Goal: Task Accomplishment & Management: Use online tool/utility

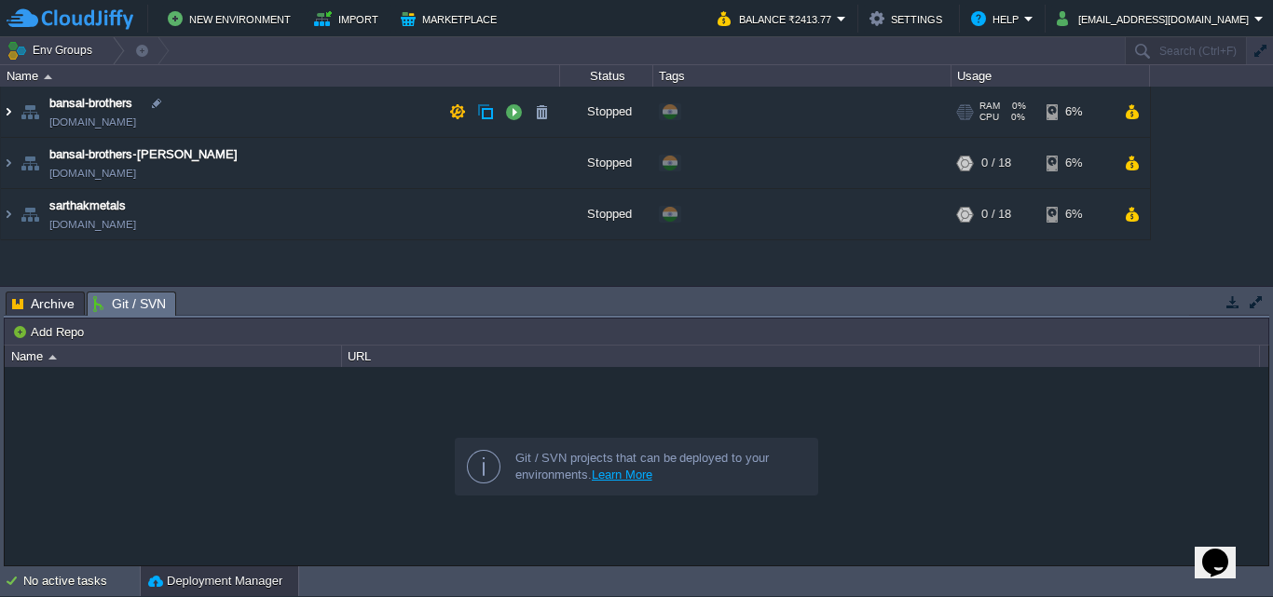
click at [8, 115] on img at bounding box center [8, 112] width 15 height 50
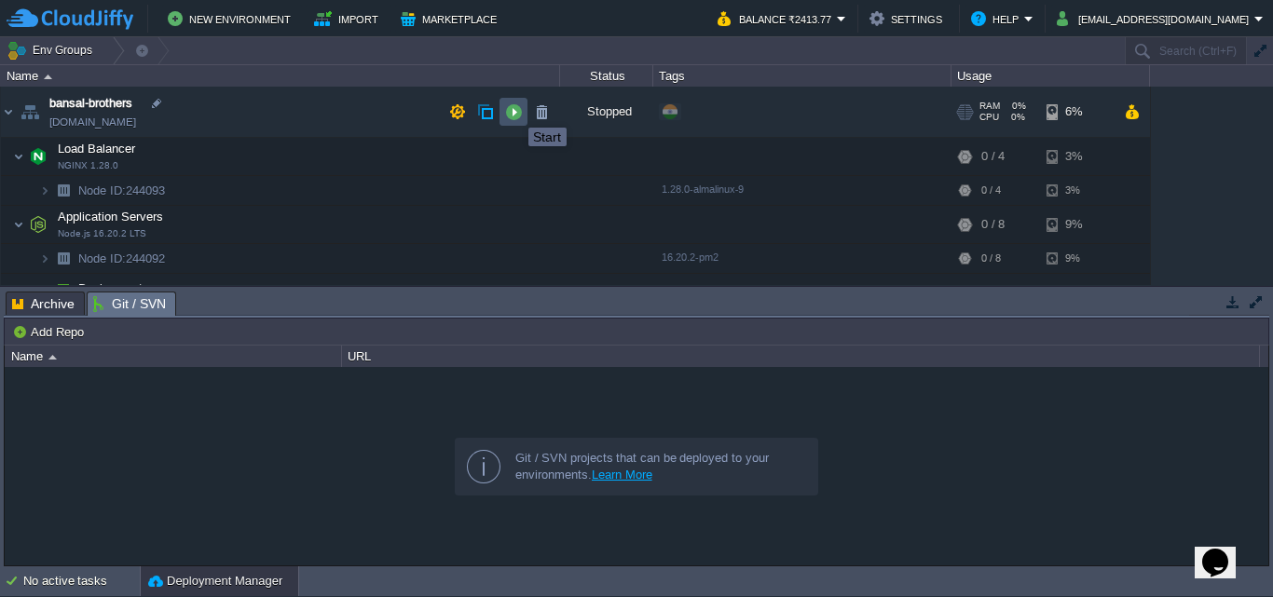
click at [514, 111] on button "button" at bounding box center [513, 111] width 17 height 17
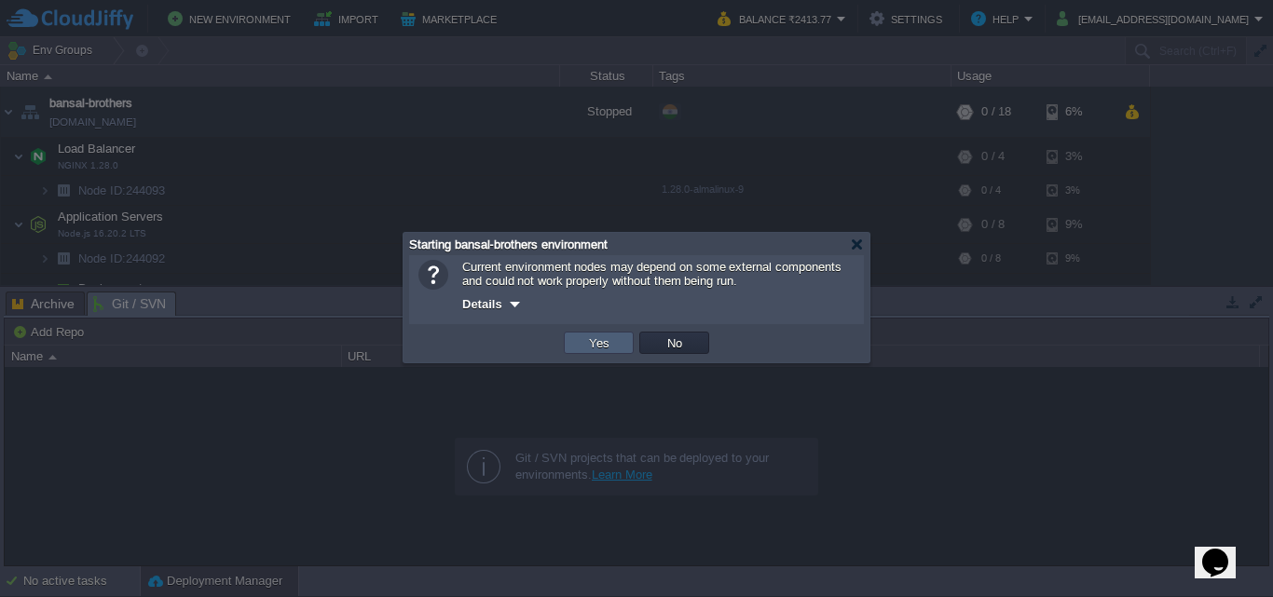
click at [595, 345] on button "Yes" at bounding box center [599, 342] width 32 height 17
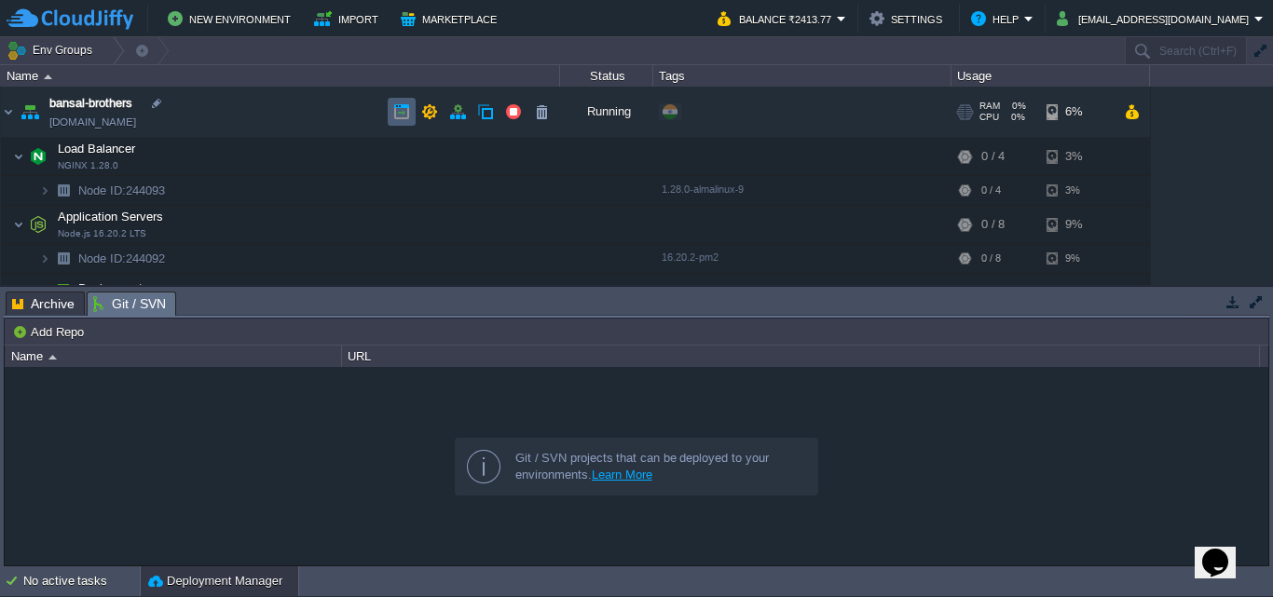
click at [405, 111] on button "button" at bounding box center [401, 111] width 17 height 17
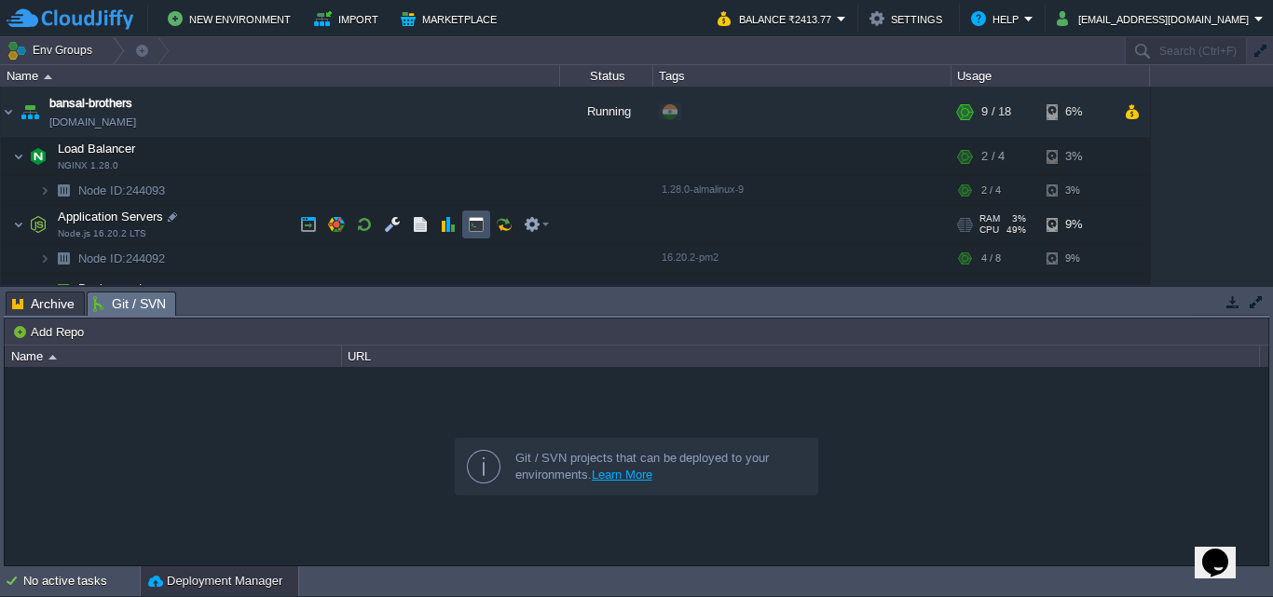
click at [479, 225] on button "button" at bounding box center [476, 224] width 17 height 17
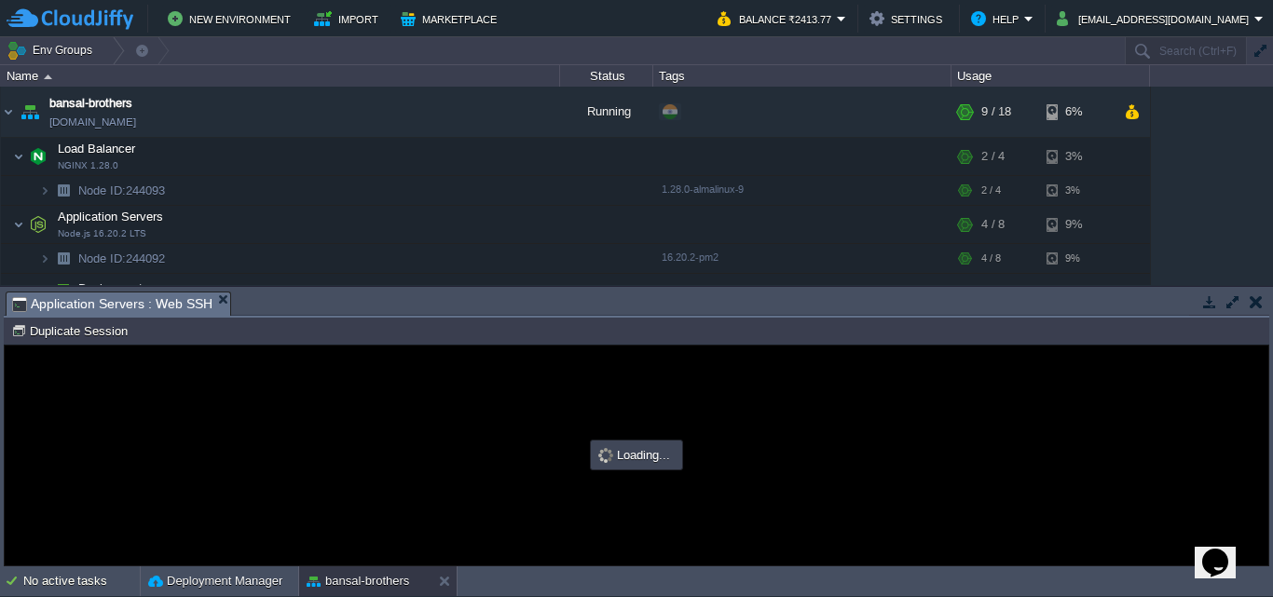
type input "#000000"
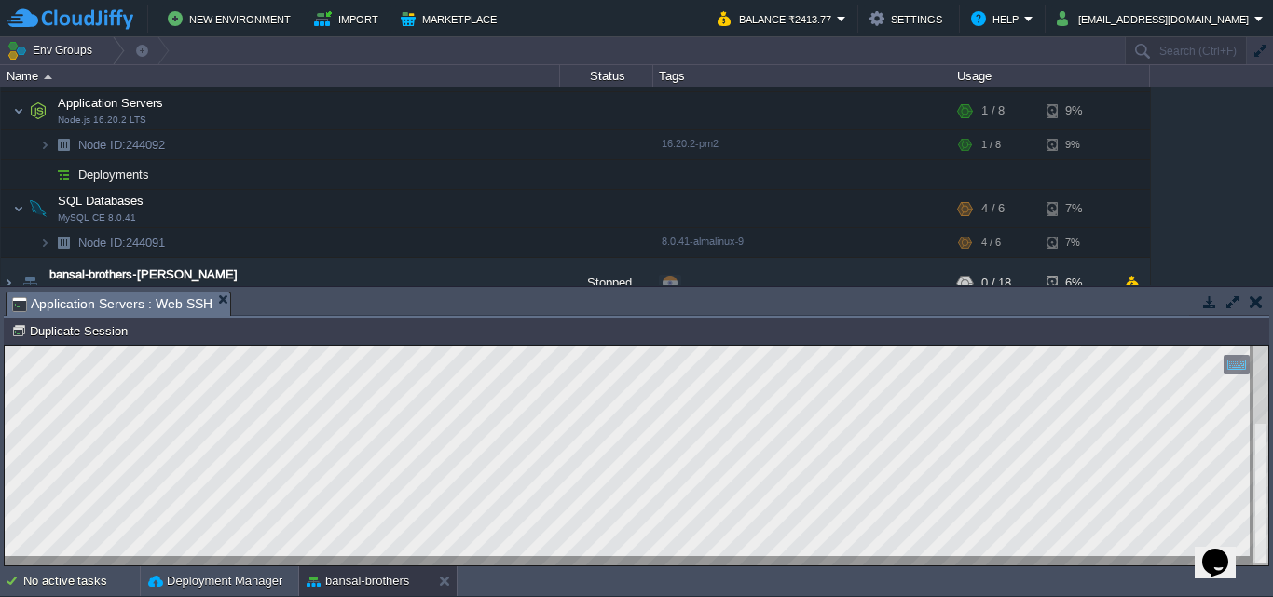
scroll to position [118, 0]
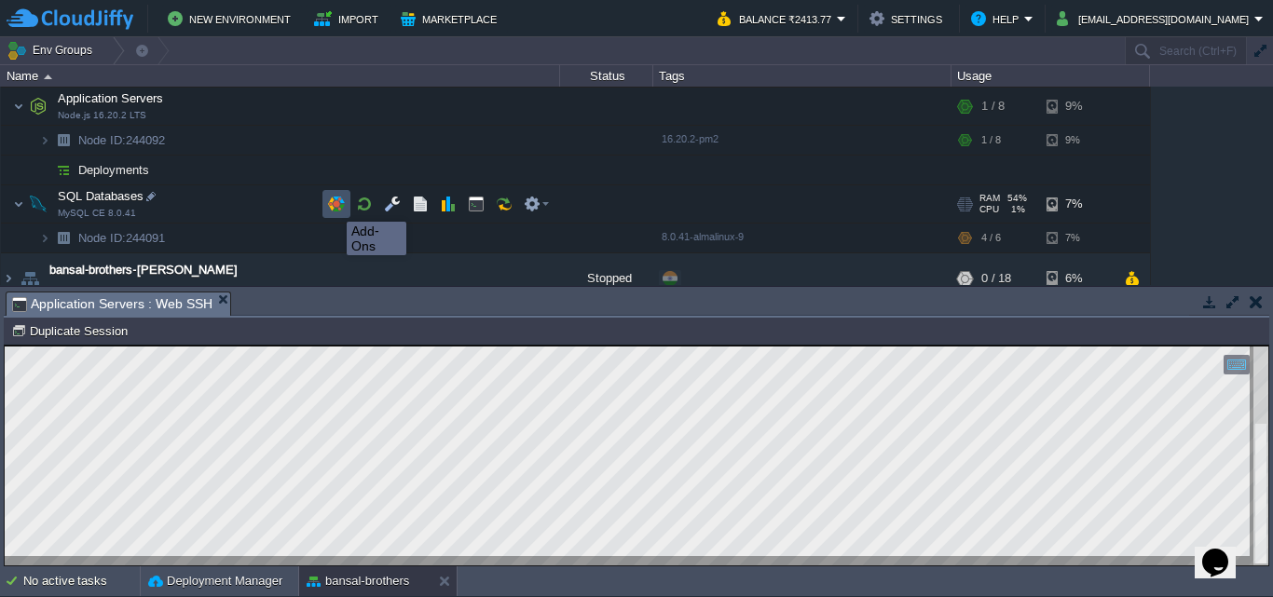
click at [333, 205] on button "button" at bounding box center [336, 204] width 17 height 17
click at [471, 212] on button "button" at bounding box center [476, 204] width 17 height 17
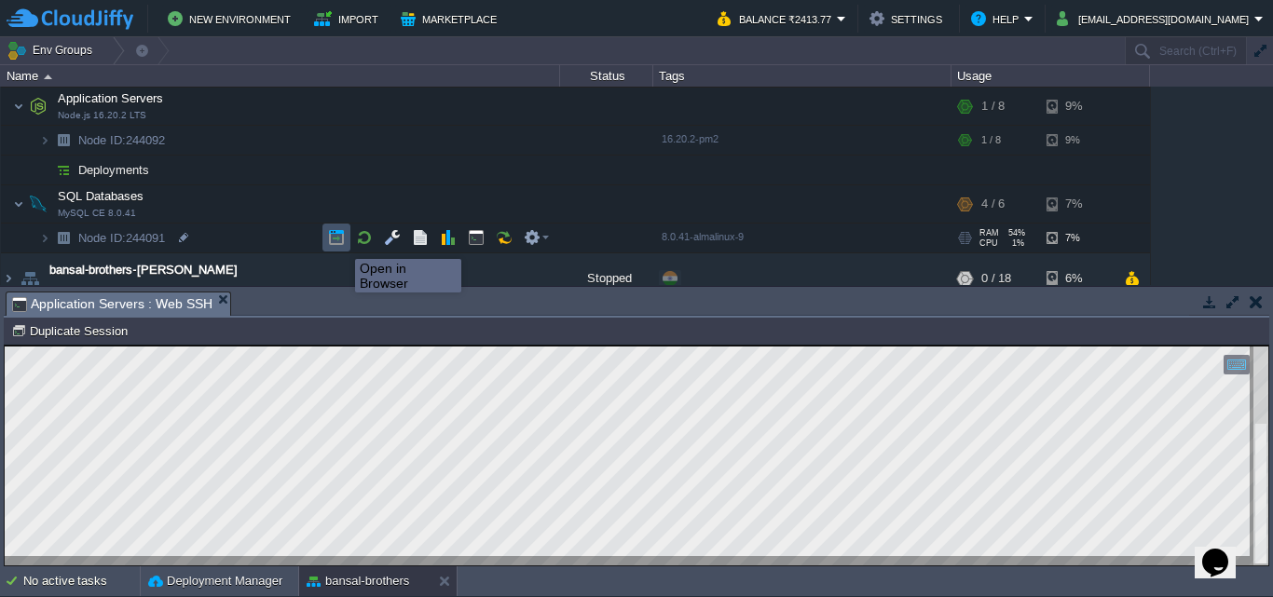
click at [341, 242] on button "button" at bounding box center [336, 237] width 17 height 17
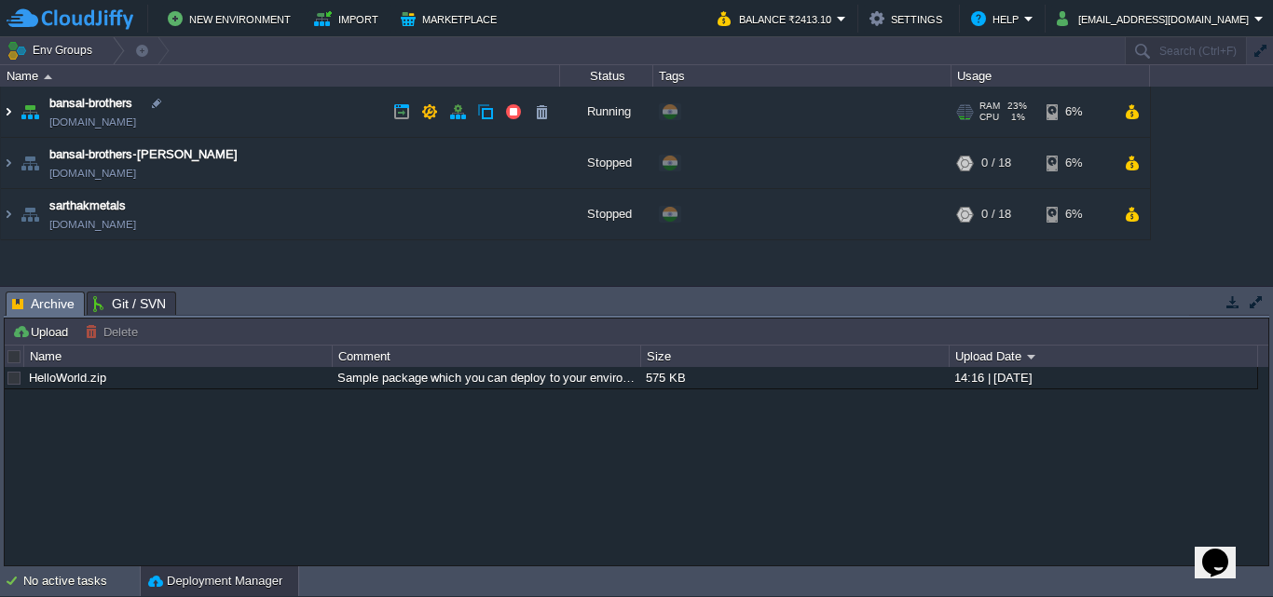
click at [10, 112] on img at bounding box center [8, 112] width 15 height 50
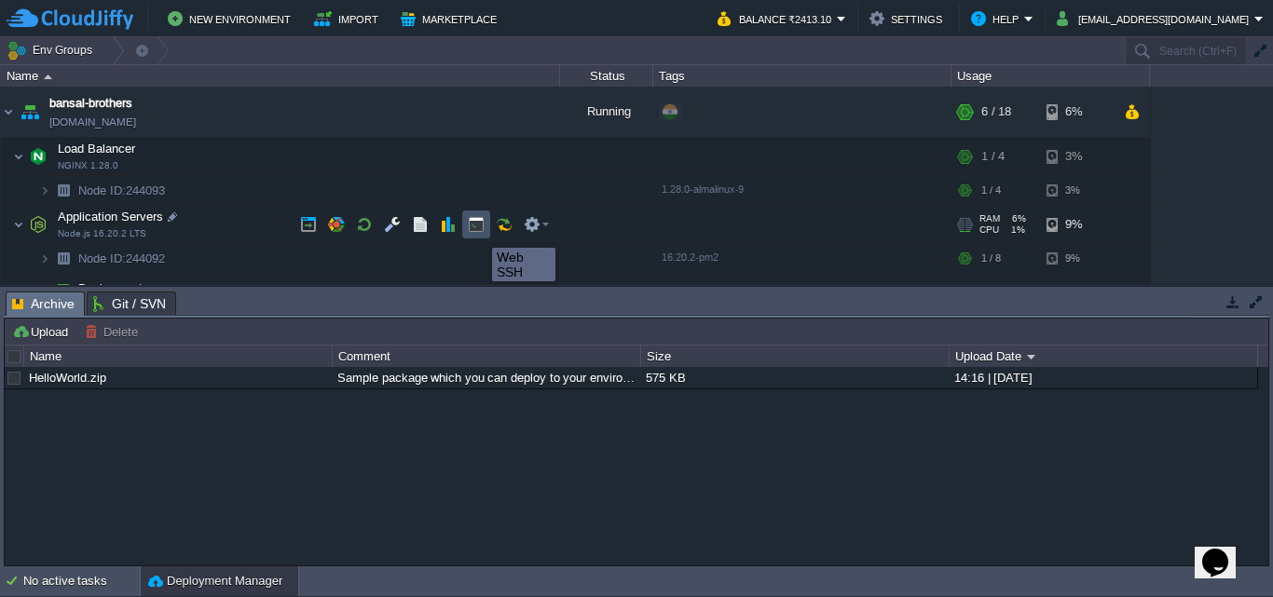
click at [478, 231] on button "button" at bounding box center [476, 224] width 17 height 17
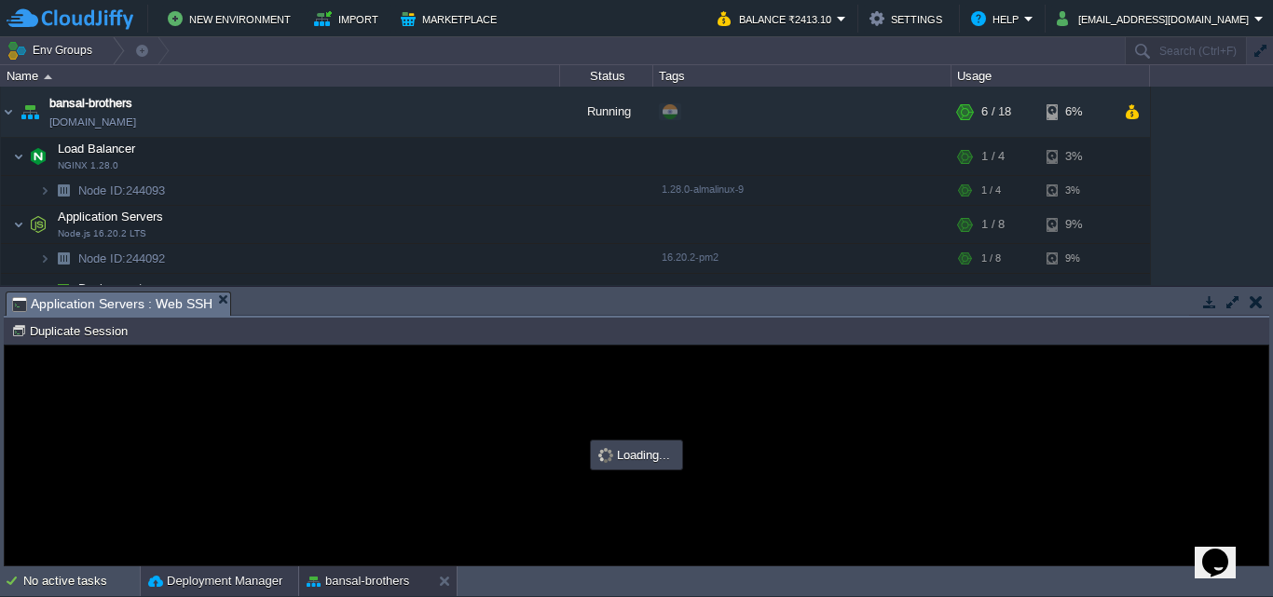
click at [225, 583] on button "Deployment Manager" at bounding box center [215, 581] width 134 height 19
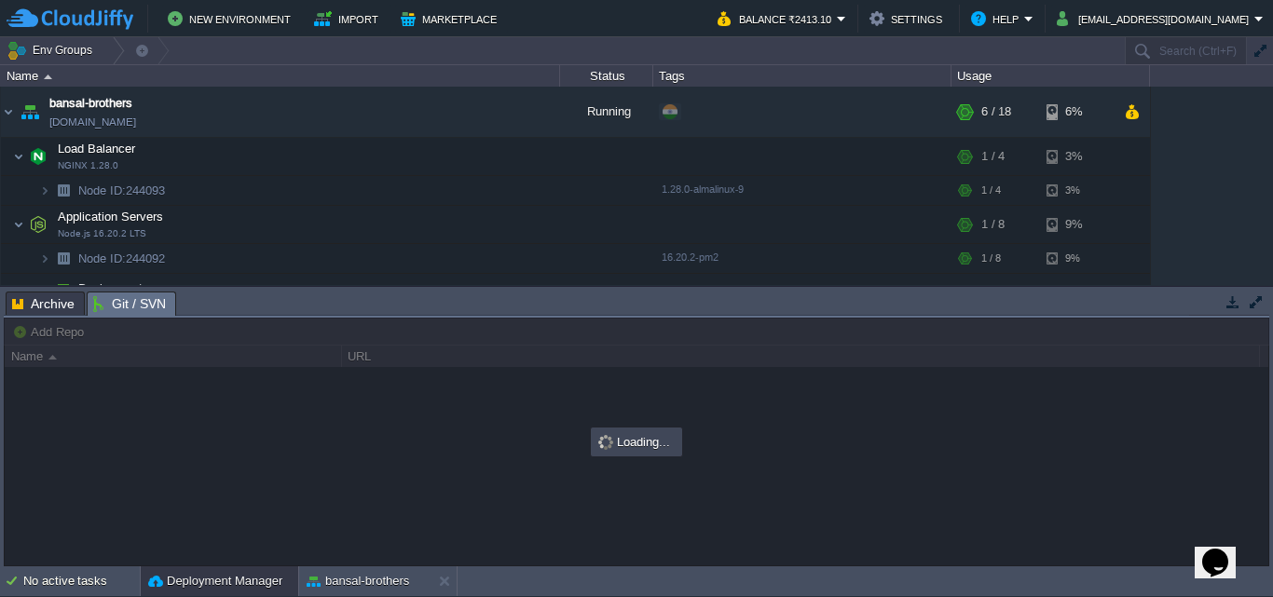
click at [119, 301] on span "Git / SVN" at bounding box center [129, 304] width 73 height 23
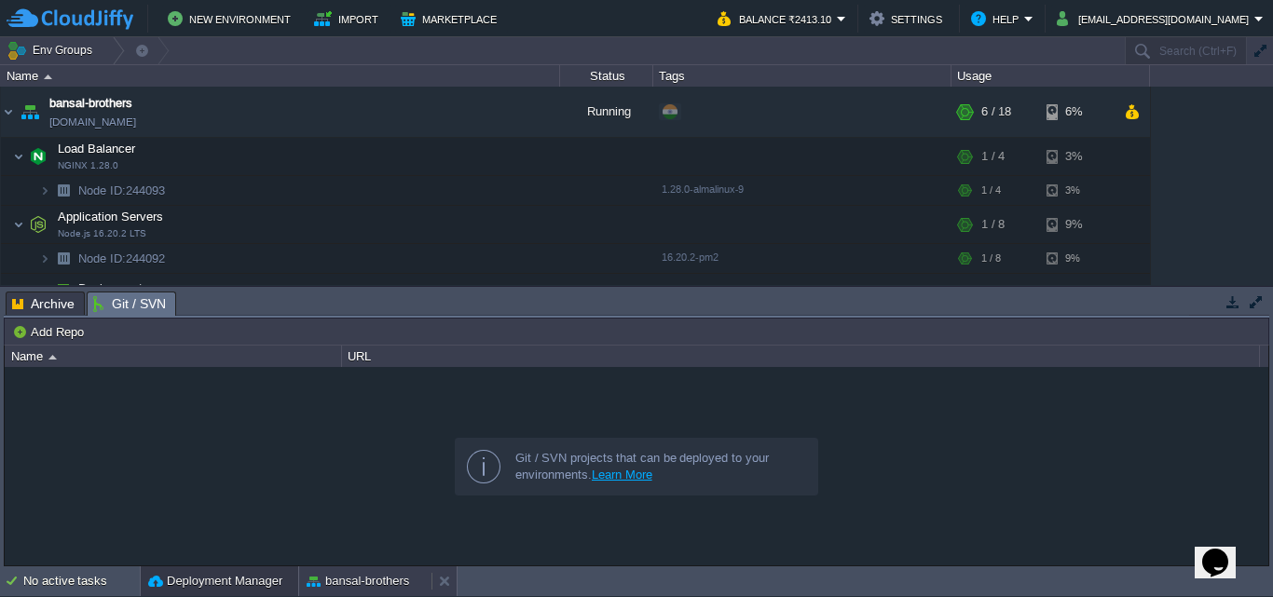
click at [383, 580] on button "bansal-brothers" at bounding box center [358, 581] width 102 height 19
type input "#000000"
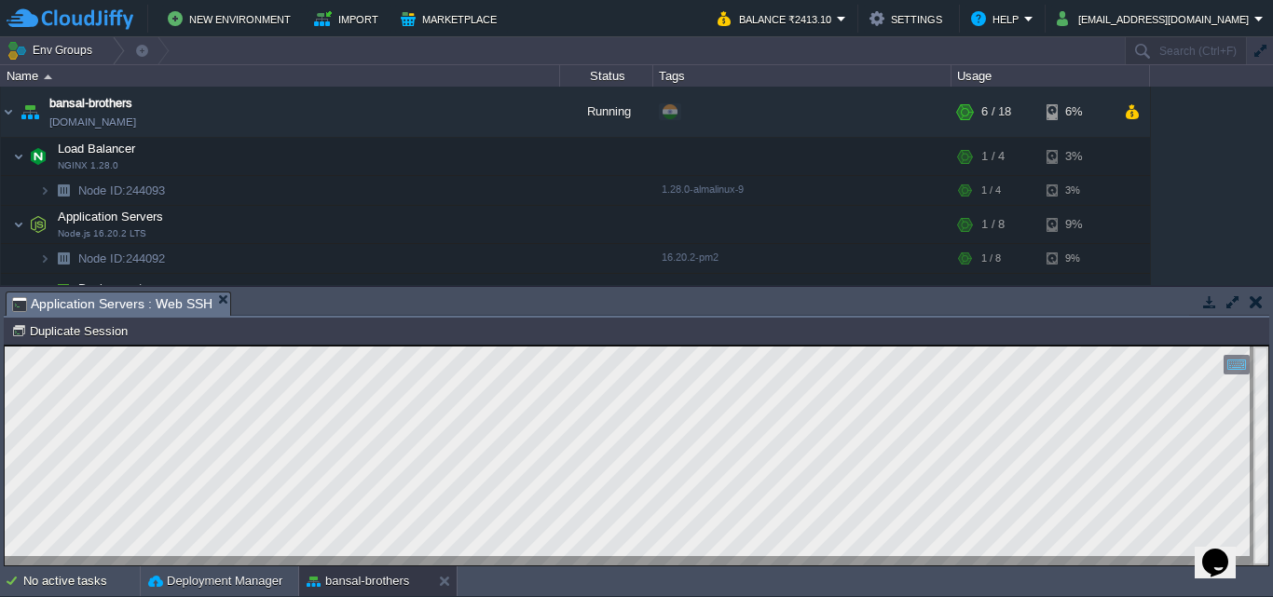
click at [5, 346] on html "Copy: Ctrl + Shift + C Paste: Ctrl + V Settings: Ctrl + Shift + Alt 0" at bounding box center [636, 346] width 1263 height 0
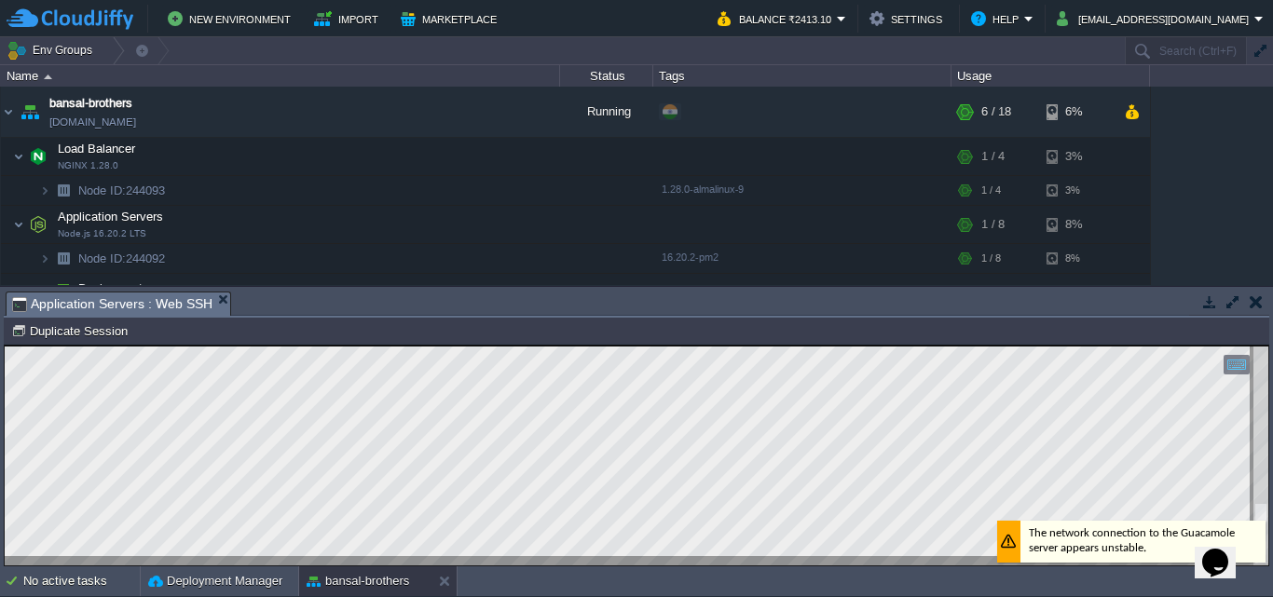
drag, startPoint x: 594, startPoint y: 561, endPoint x: 3, endPoint y: 422, distance: 606.8
click at [5, 346] on html "Copy: Ctrl + Shift + C Paste: Ctrl + V Settings: Ctrl + Shift + Alt 0" at bounding box center [636, 346] width 1263 height 0
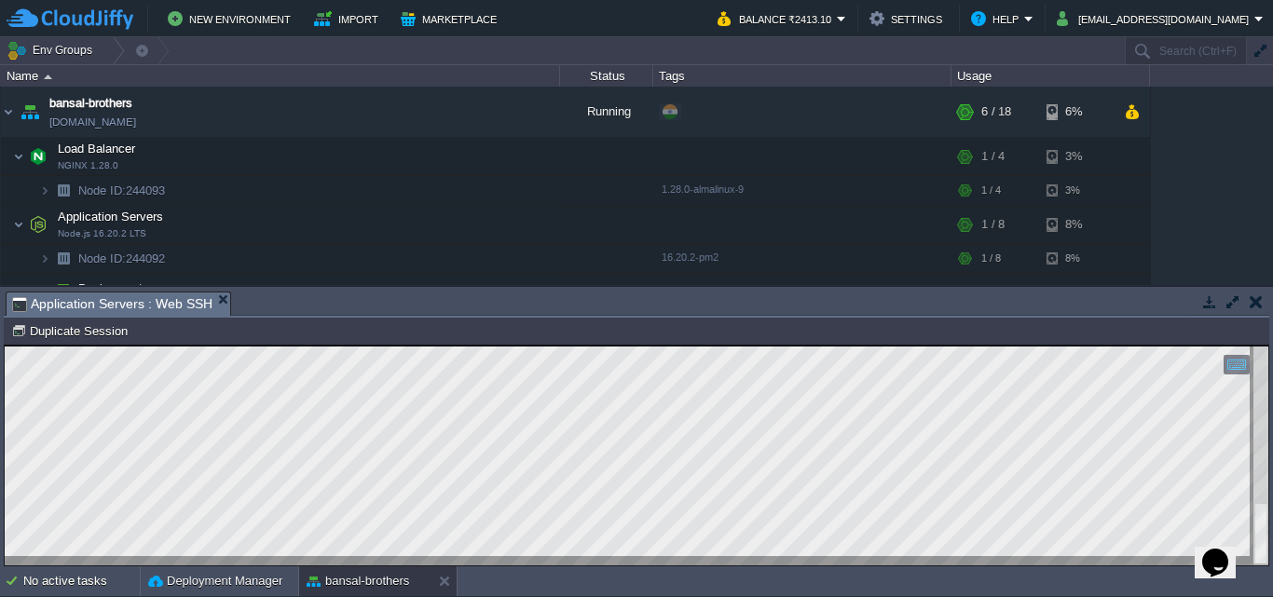
click at [5, 346] on html "Copy: Ctrl + Shift + C Paste: Ctrl + V Settings: Ctrl + Shift + Alt 0" at bounding box center [636, 346] width 1263 height 0
click at [1268, 346] on html "Copy: Ctrl + Shift + C Paste: Ctrl + V Settings: Ctrl + Shift + Alt 0" at bounding box center [636, 346] width 1263 height 0
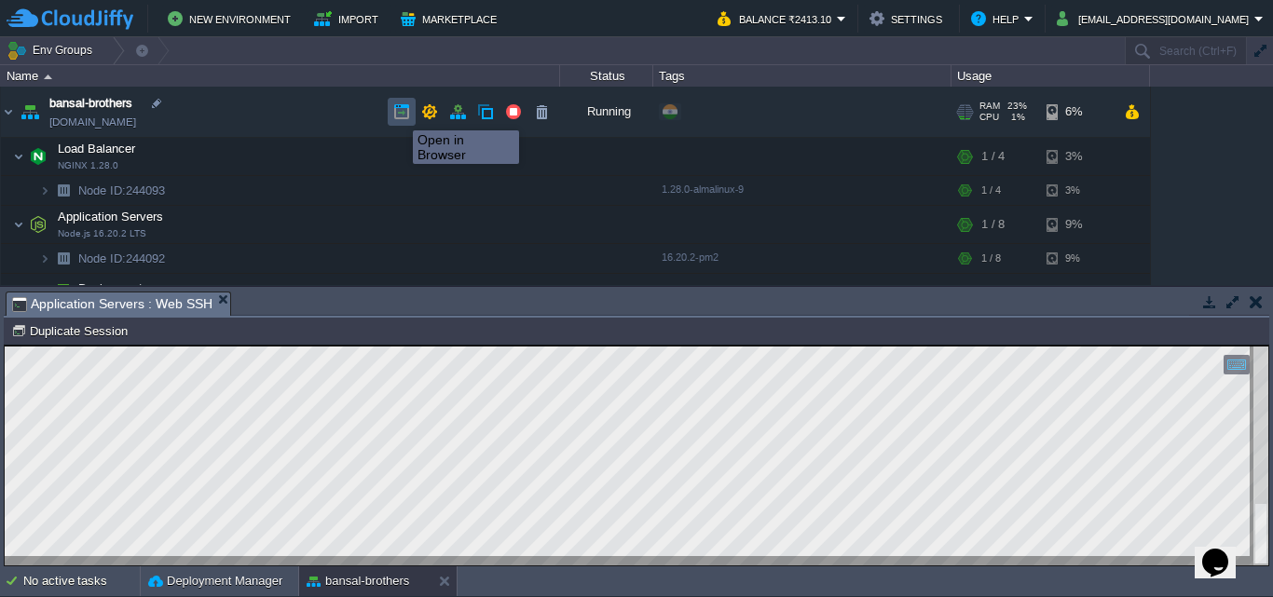
click at [399, 114] on button "button" at bounding box center [401, 111] width 17 height 17
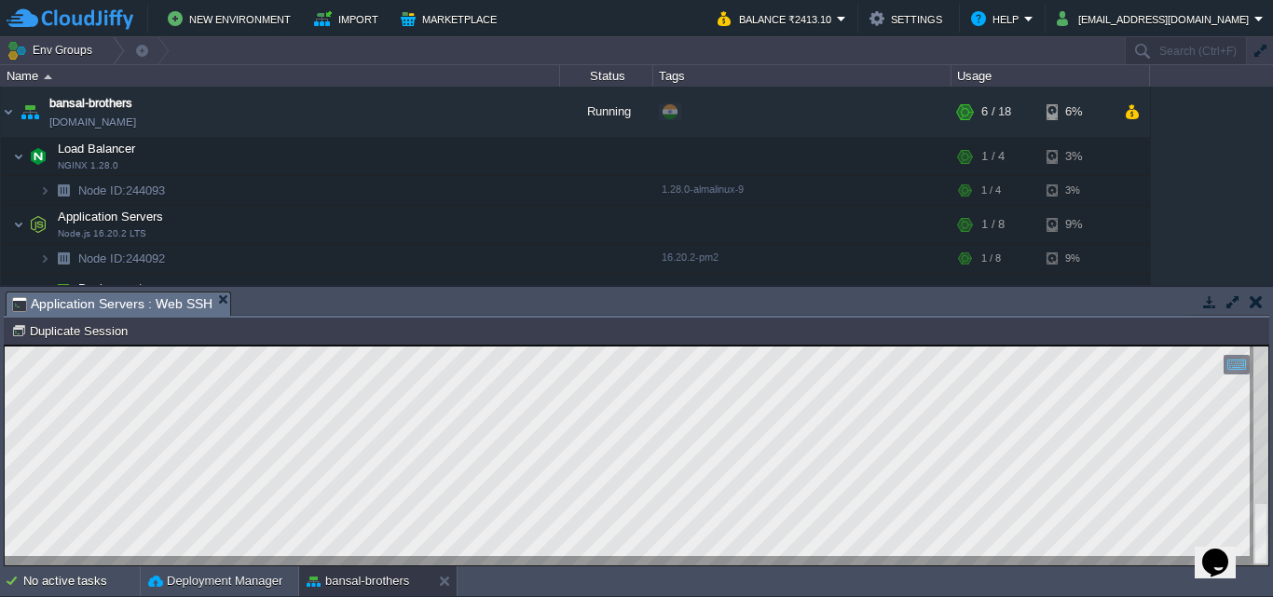
click at [1254, 305] on button "button" at bounding box center [1255, 301] width 13 height 17
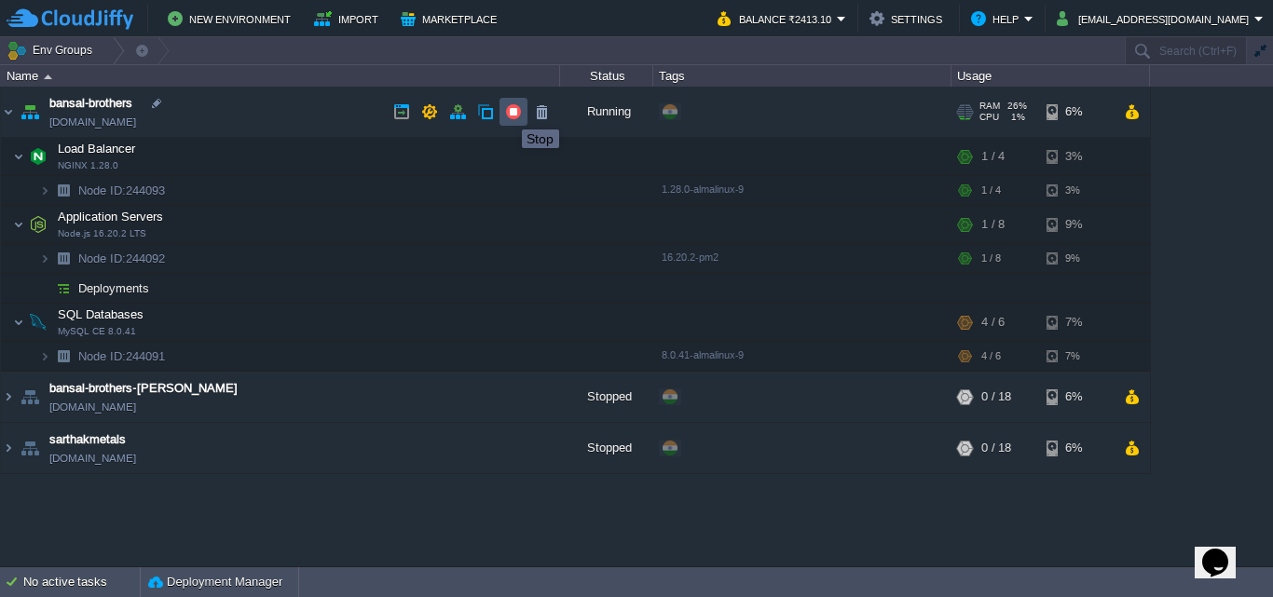
click at [515, 113] on button "button" at bounding box center [513, 111] width 17 height 17
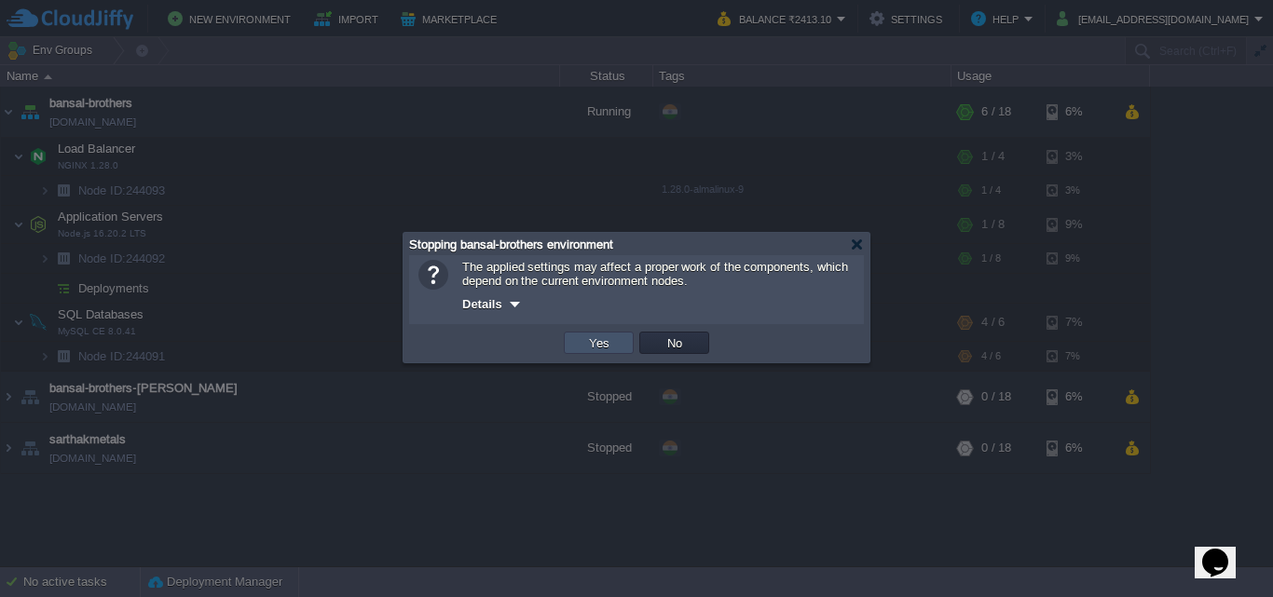
click at [603, 341] on button "Yes" at bounding box center [599, 342] width 32 height 17
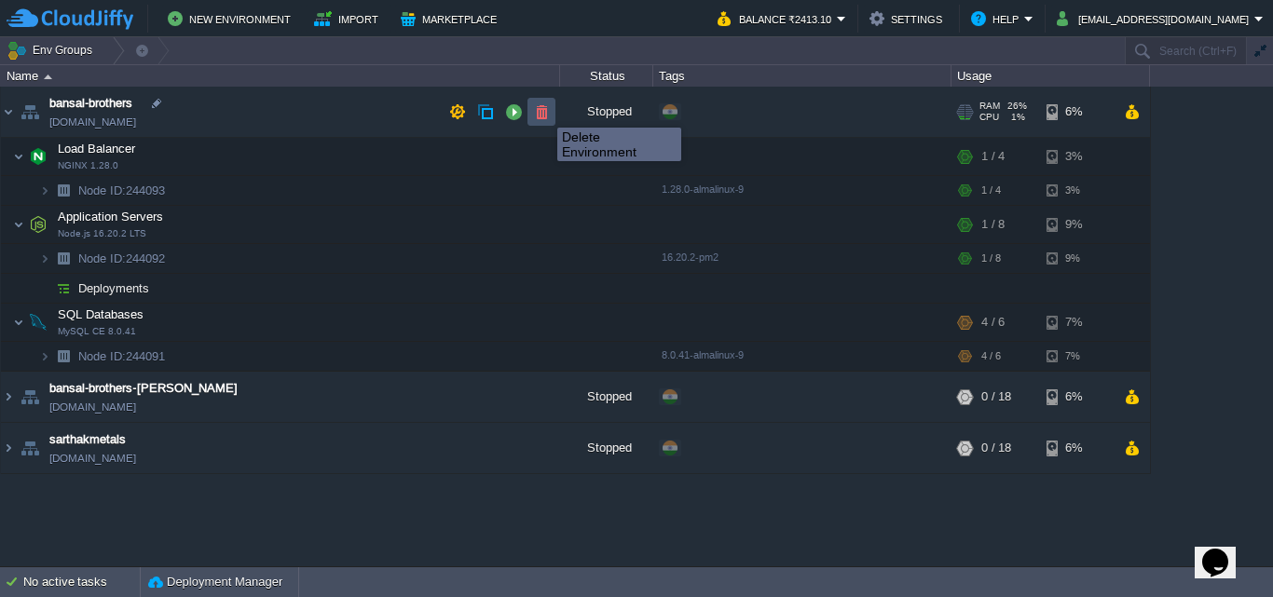
click at [543, 111] on button "button" at bounding box center [541, 111] width 17 height 17
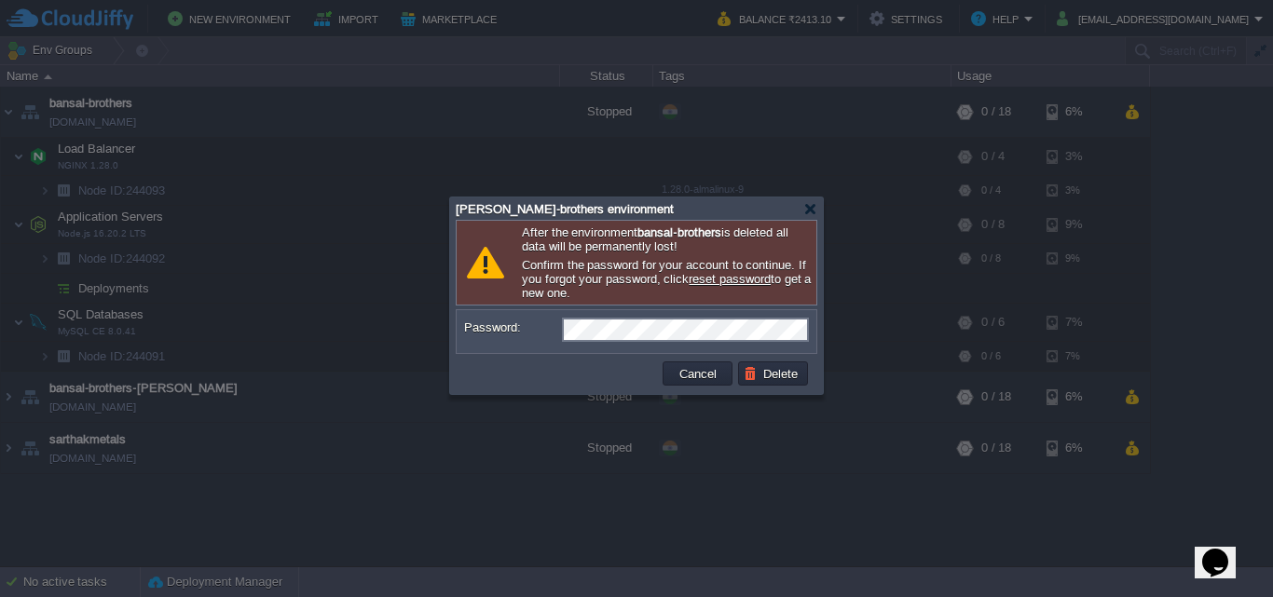
click at [845, 528] on div at bounding box center [636, 298] width 1273 height 597
click at [766, 386] on td "Delete" at bounding box center [773, 374] width 70 height 24
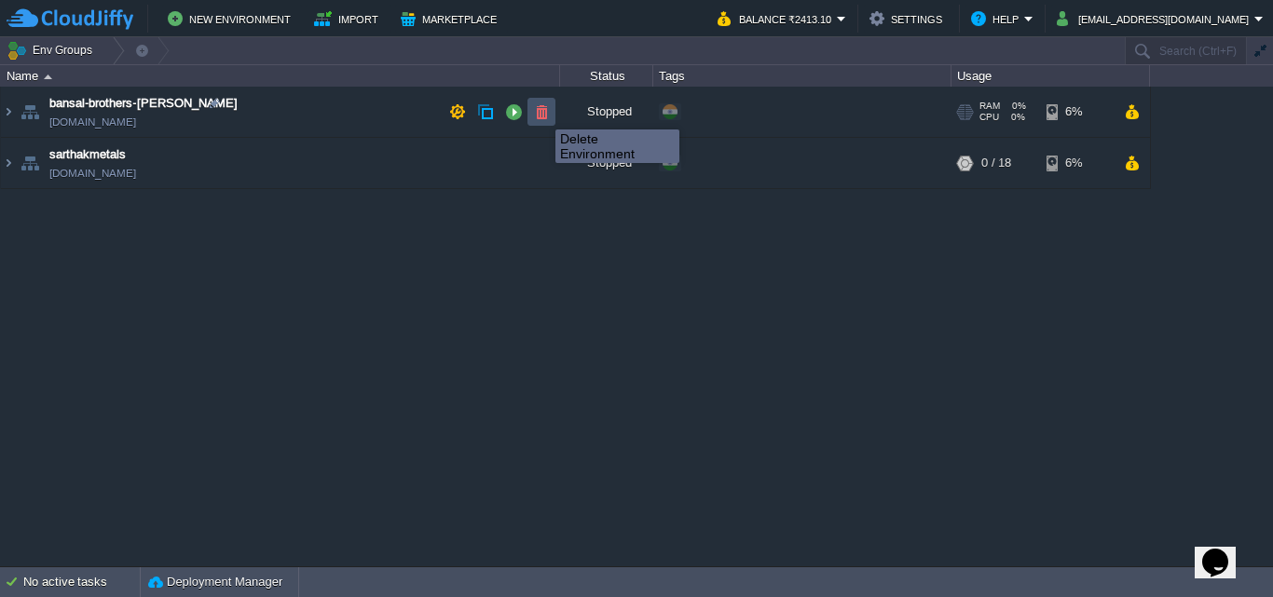
click at [541, 113] on button "button" at bounding box center [541, 111] width 17 height 17
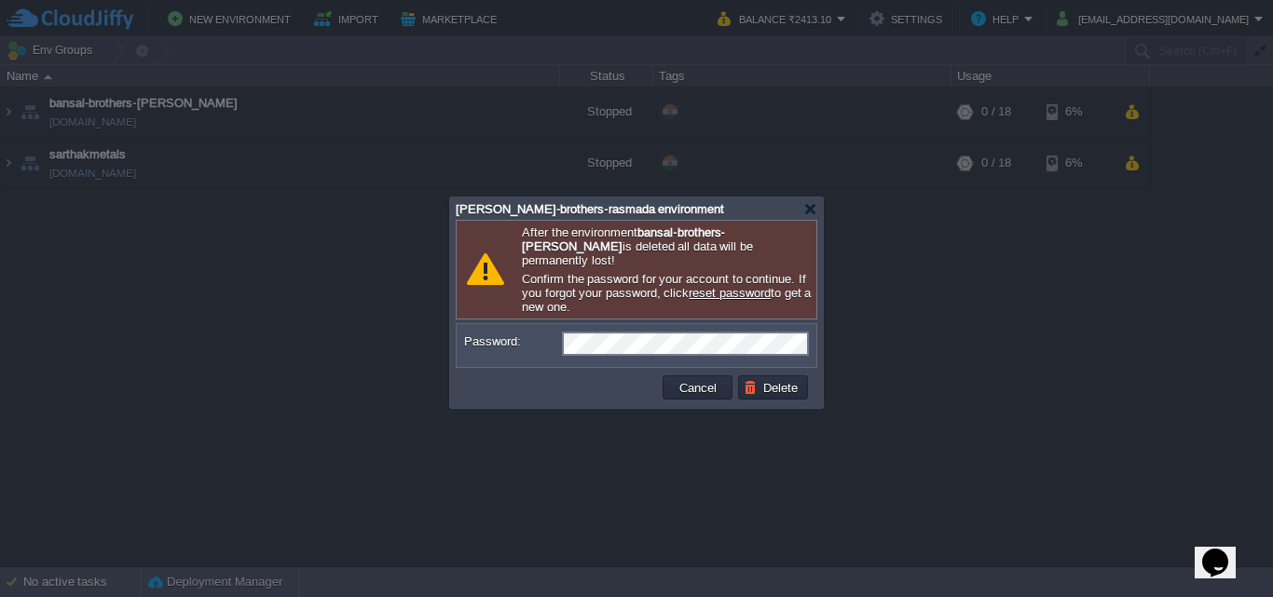
click at [967, 314] on div at bounding box center [636, 298] width 1273 height 597
click at [767, 379] on button "Delete" at bounding box center [774, 387] width 60 height 17
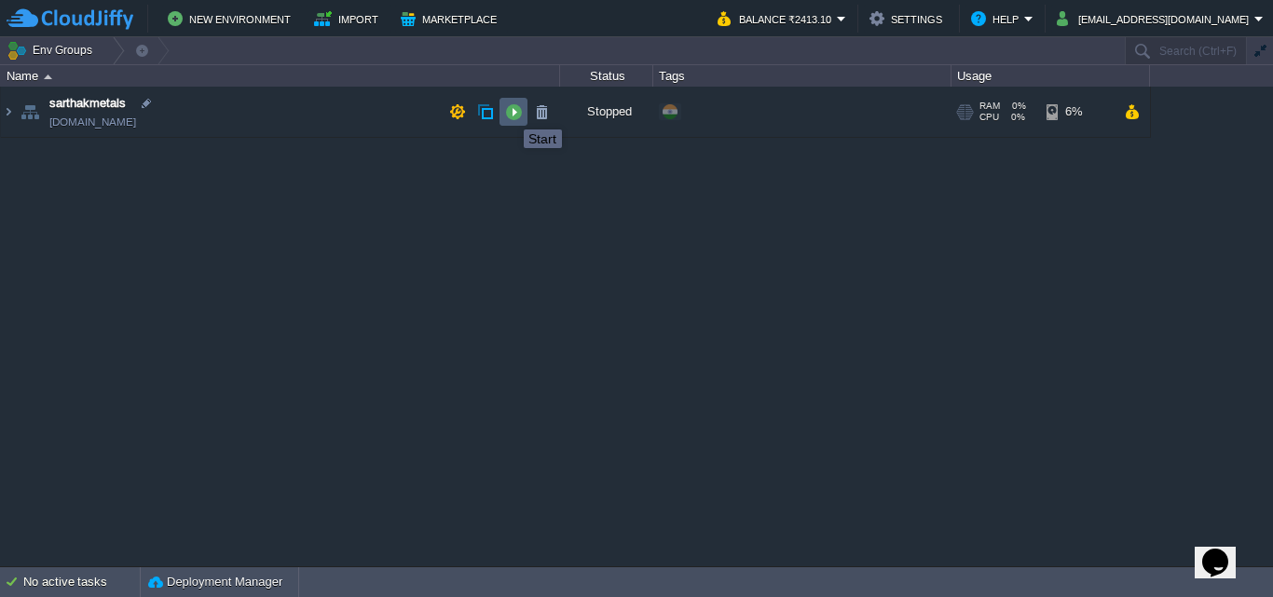
click at [510, 113] on button "button" at bounding box center [513, 111] width 17 height 17
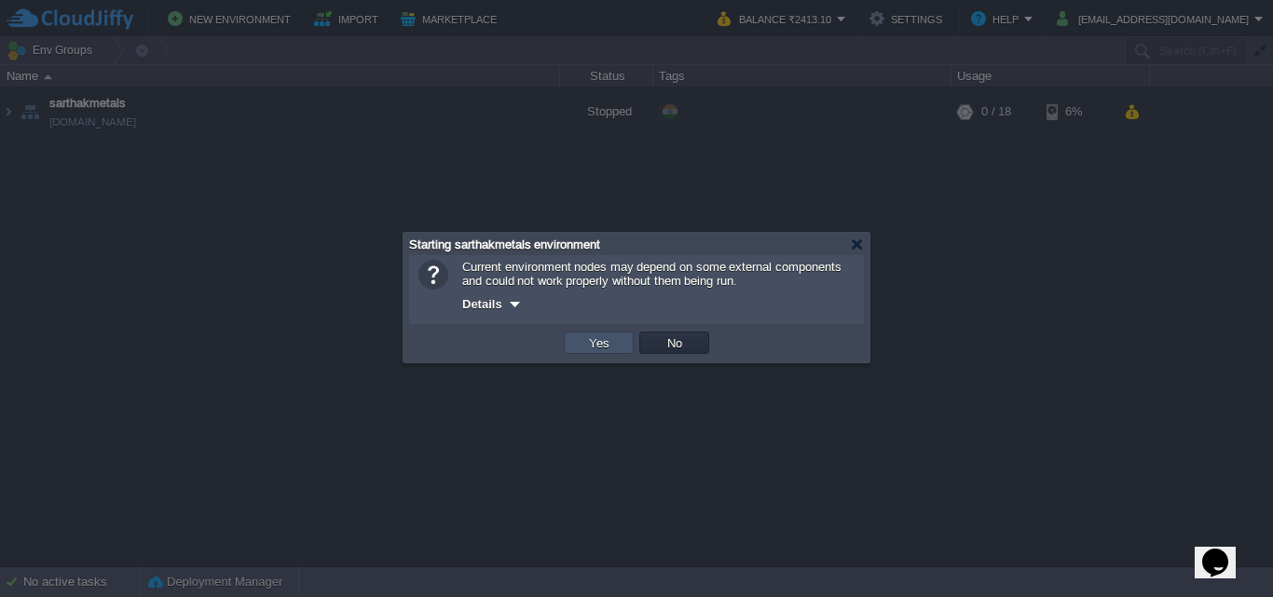
click at [609, 348] on button "Yes" at bounding box center [599, 342] width 32 height 17
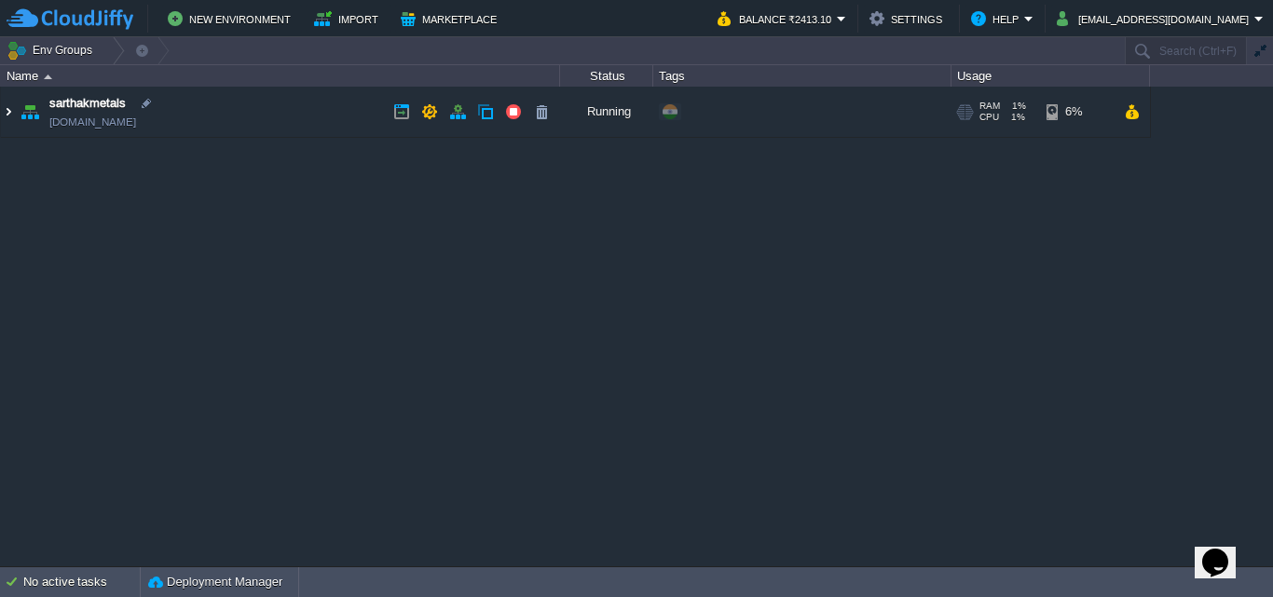
click at [9, 113] on img at bounding box center [8, 112] width 15 height 50
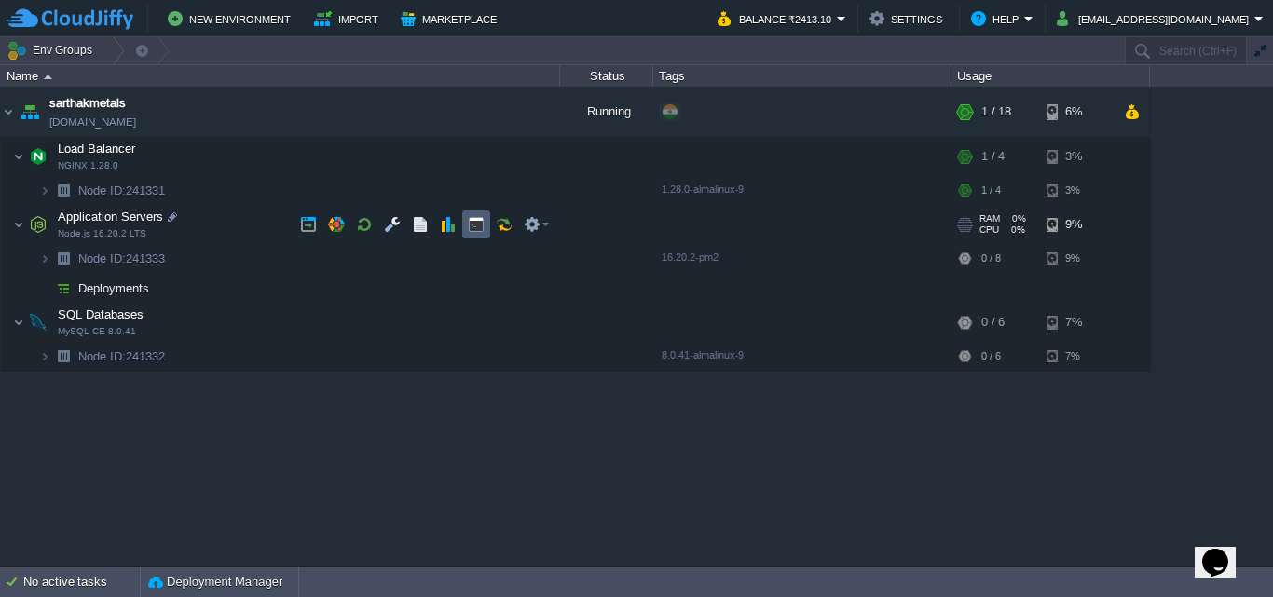
click at [467, 225] on td at bounding box center [476, 225] width 28 height 28
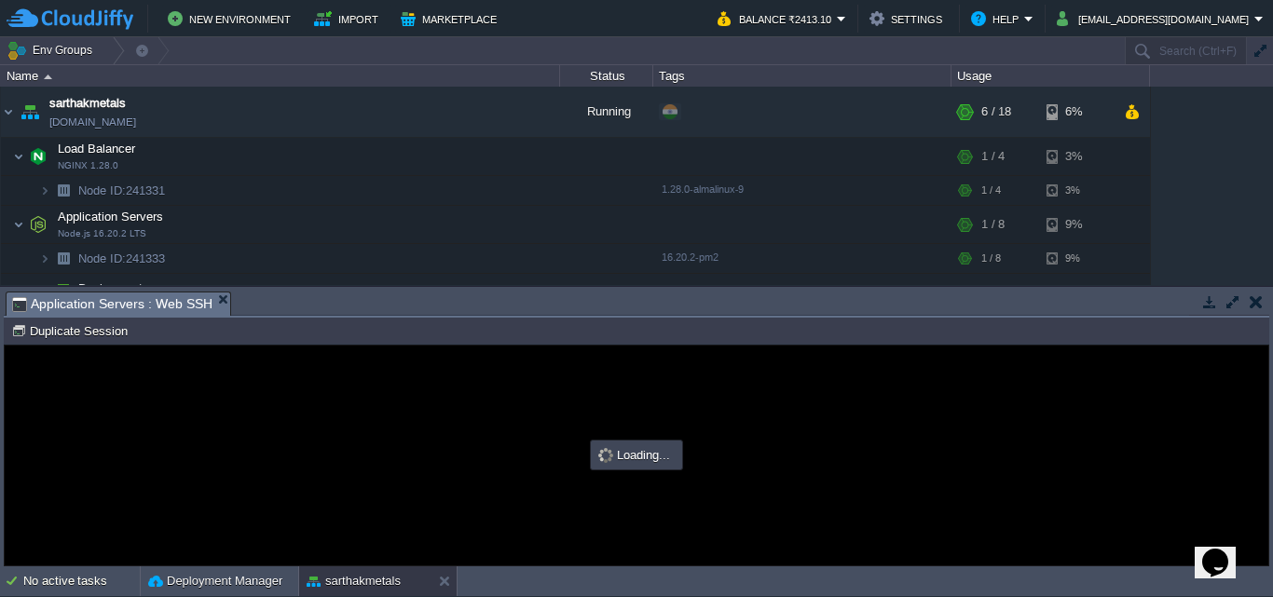
type input "#000000"
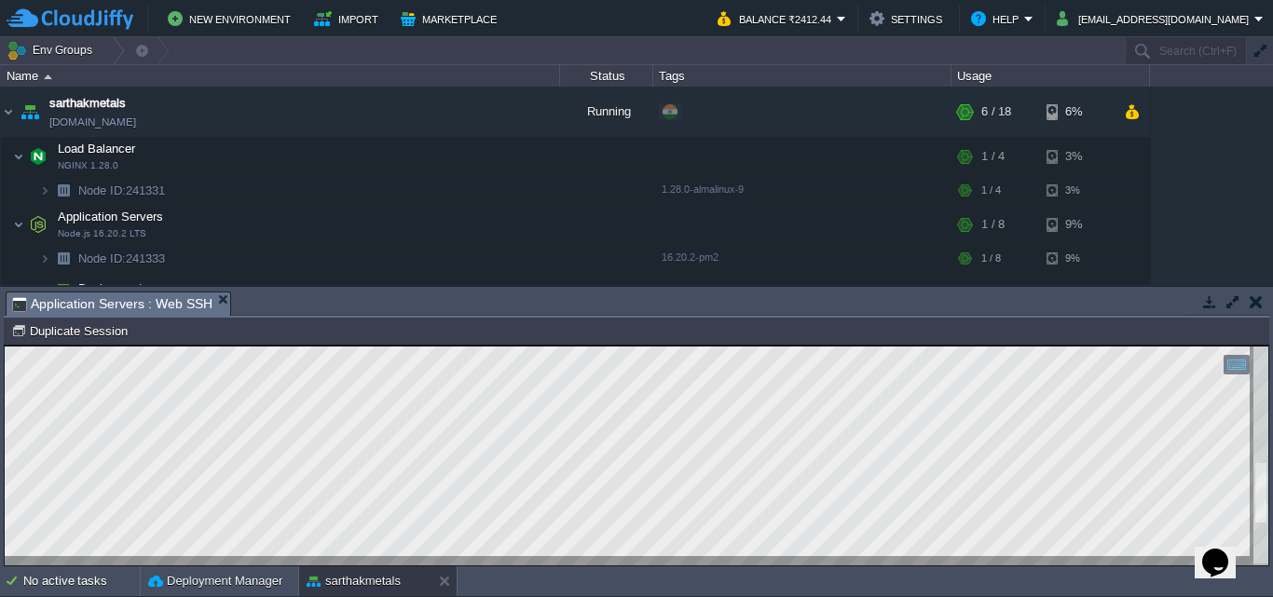
click at [1268, 346] on html "Copy: Ctrl + Shift + C Paste: Ctrl + V Settings: Ctrl + Shift + Alt 0" at bounding box center [636, 346] width 1263 height 0
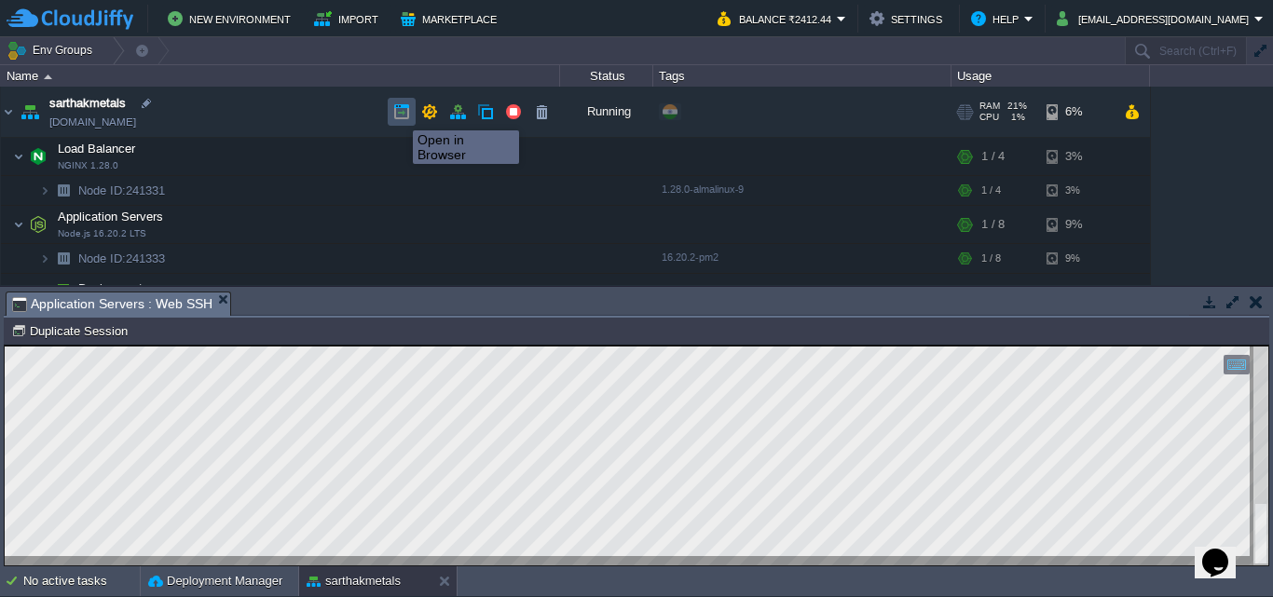
click at [399, 114] on button "button" at bounding box center [401, 111] width 17 height 17
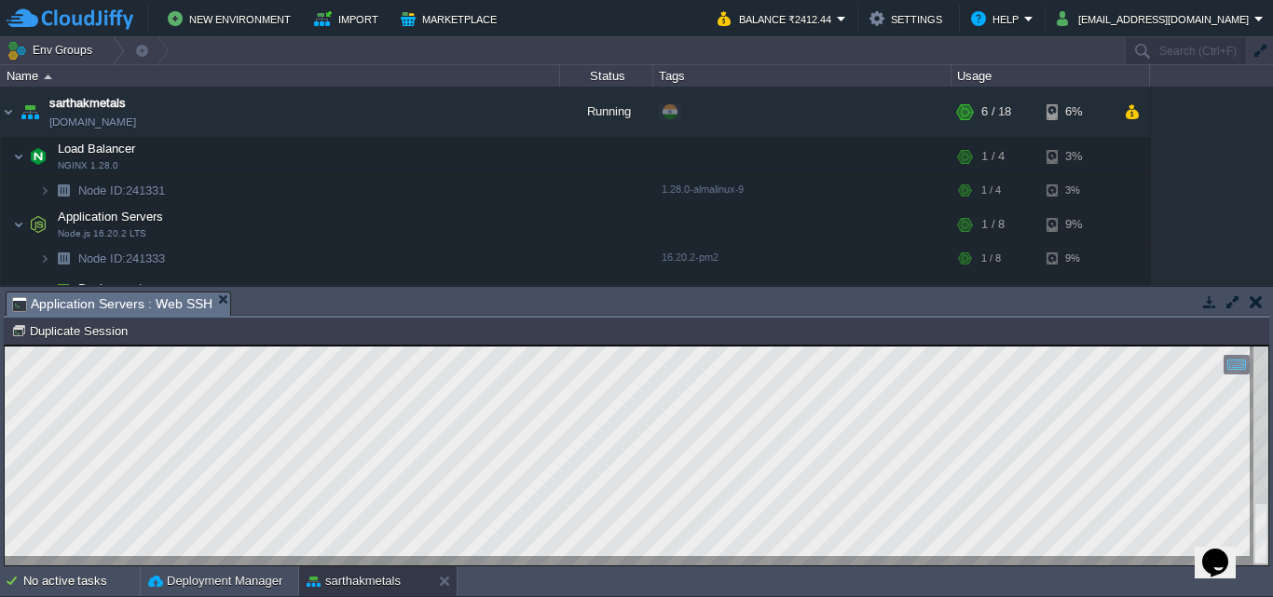
click at [5, 346] on html "Copy: Ctrl + Shift + C Paste: Ctrl + V Settings: Ctrl + Shift + Alt 0" at bounding box center [636, 346] width 1263 height 0
click at [1267, 346] on div "Copy: Ctrl + Shift + C Paste: Ctrl + V Settings: Ctrl + Shift + Alt 0" at bounding box center [636, 346] width 1263 height 0
click at [1264, 346] on html "Copy: Ctrl + Shift + C Paste: Ctrl + V Settings: Ctrl + Shift + Alt 0" at bounding box center [636, 346] width 1263 height 0
click at [5, 346] on html "Copy: Ctrl + Shift + C Paste: Ctrl + V Settings: Ctrl + Shift + Alt 0" at bounding box center [636, 346] width 1263 height 0
click at [7, 110] on img at bounding box center [8, 112] width 15 height 50
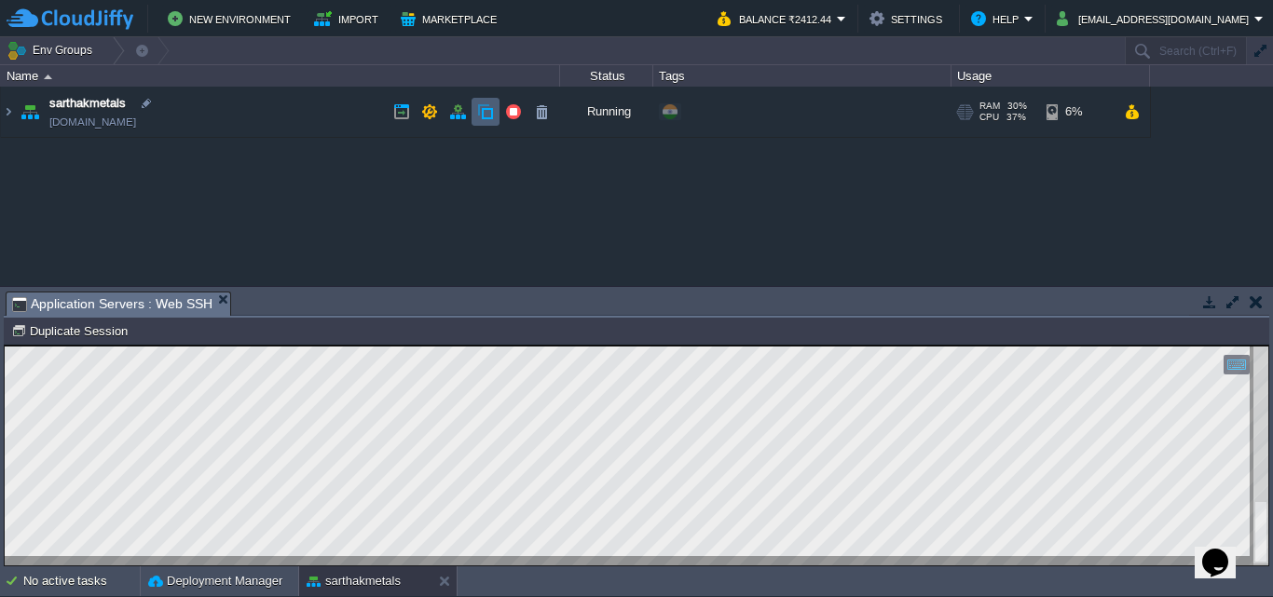
click at [488, 117] on button "button" at bounding box center [485, 111] width 17 height 17
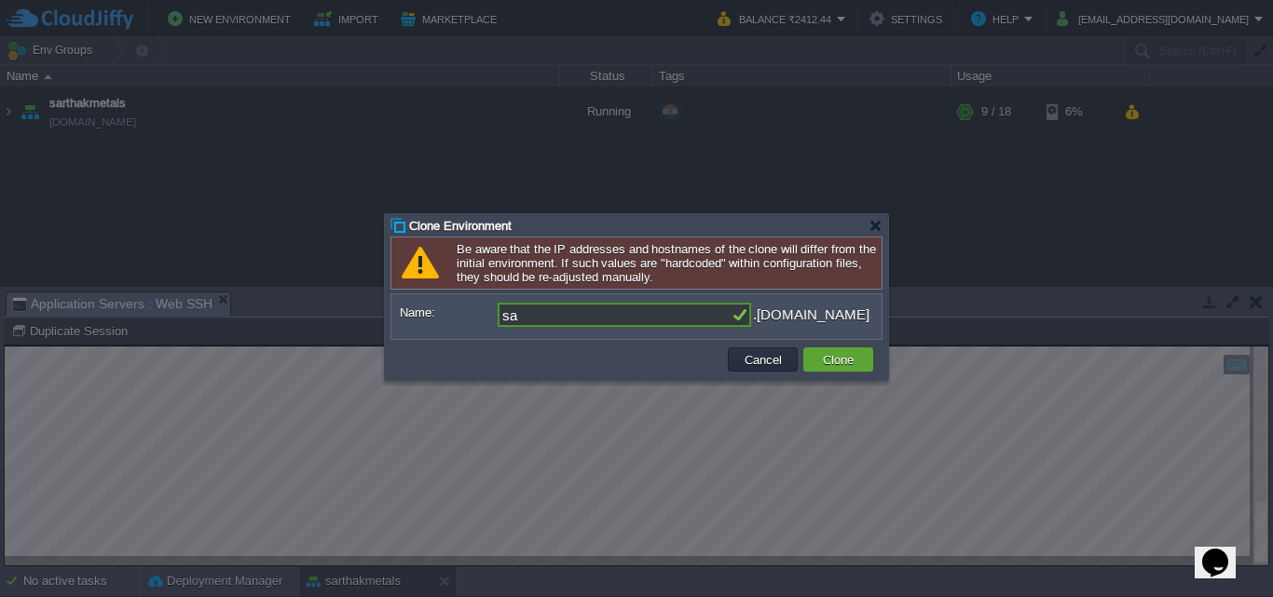
type input "s"
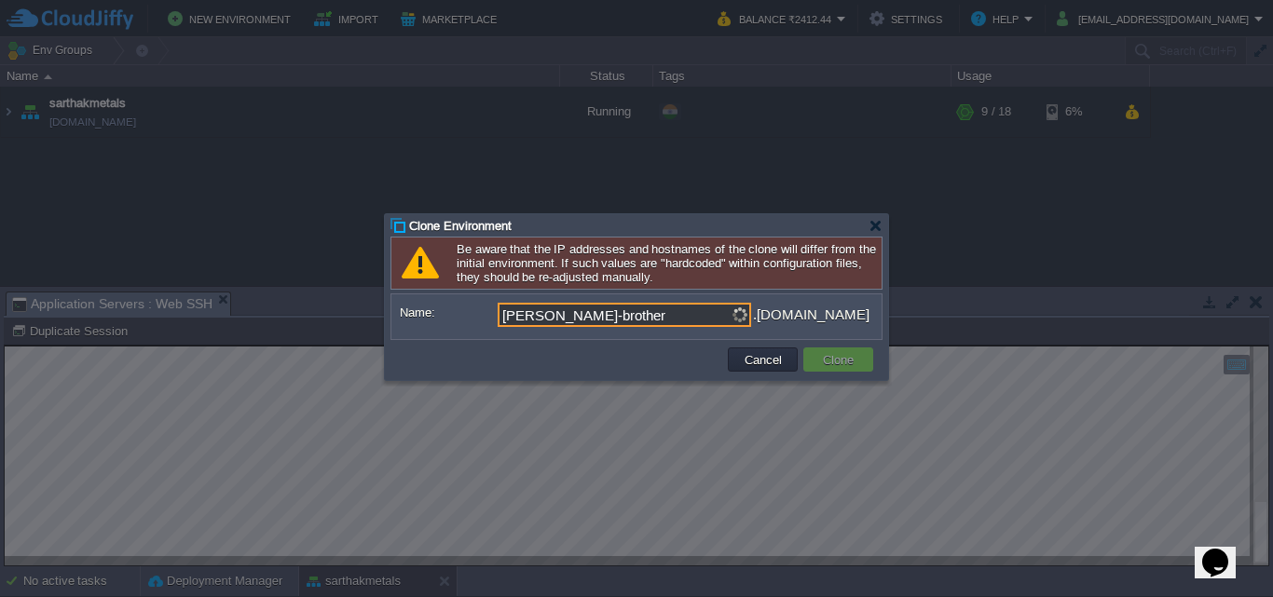
type input "bansal-brothers"
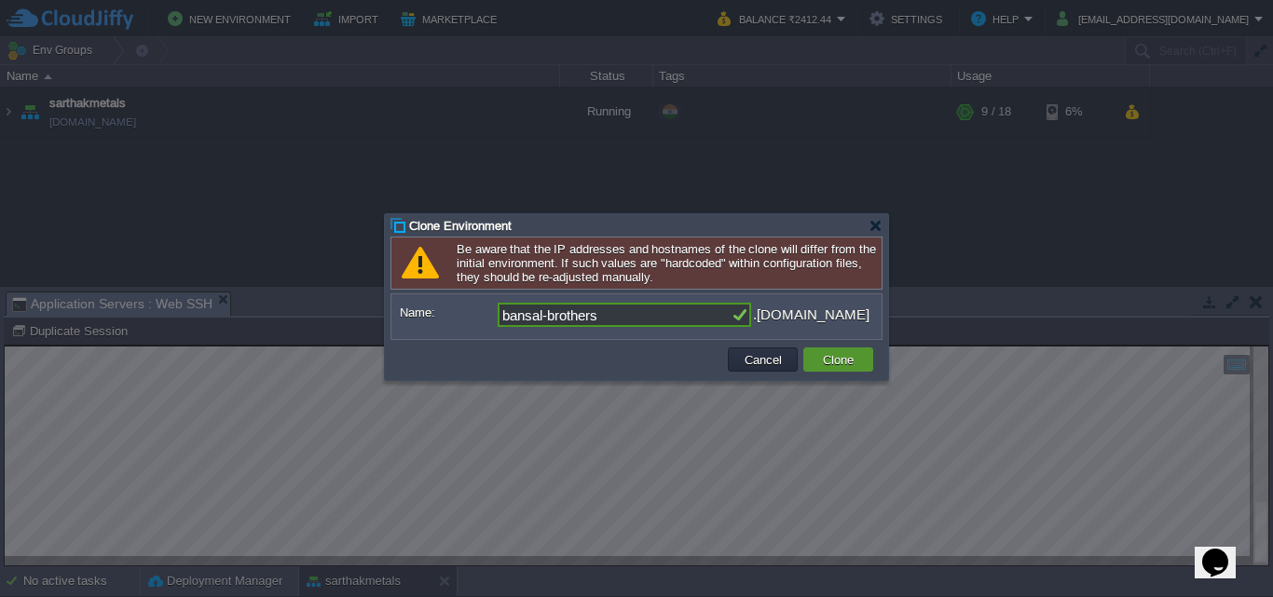
click at [846, 363] on button "Clone" at bounding box center [838, 359] width 42 height 17
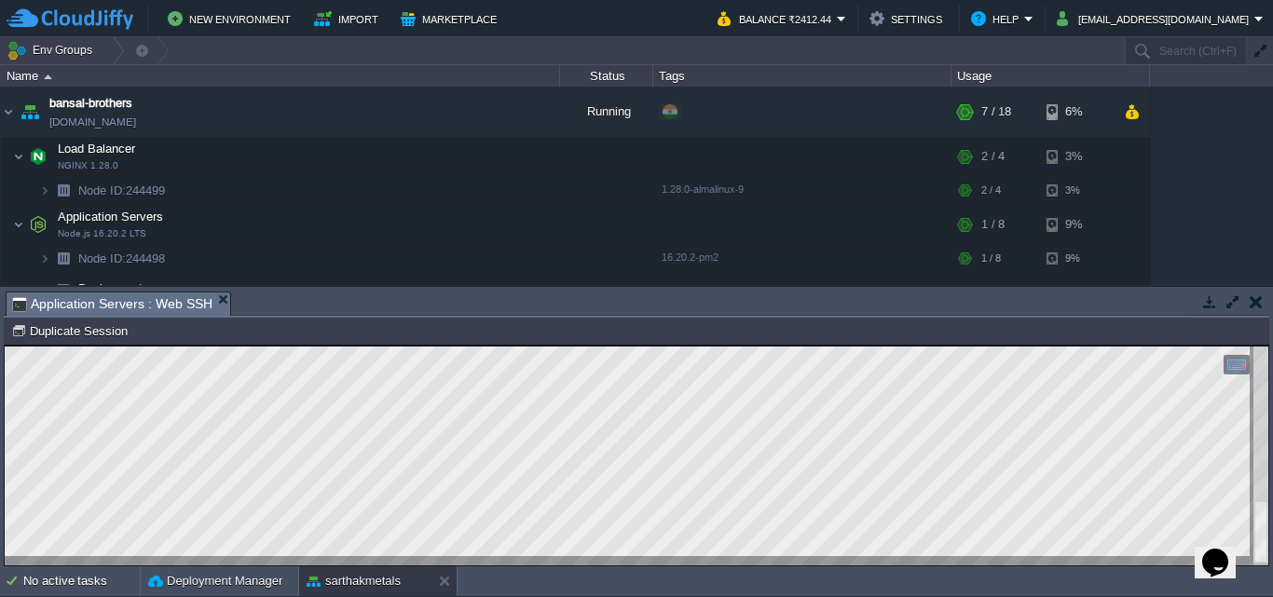
click at [1256, 302] on button "button" at bounding box center [1255, 301] width 13 height 17
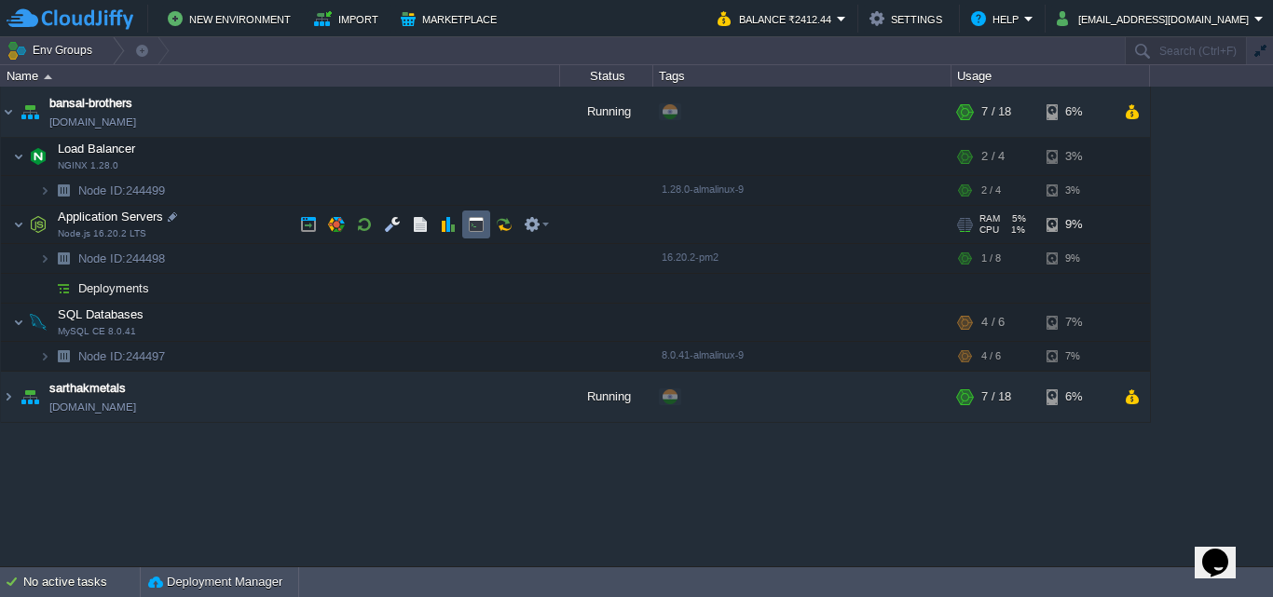
click at [465, 223] on td at bounding box center [476, 225] width 28 height 28
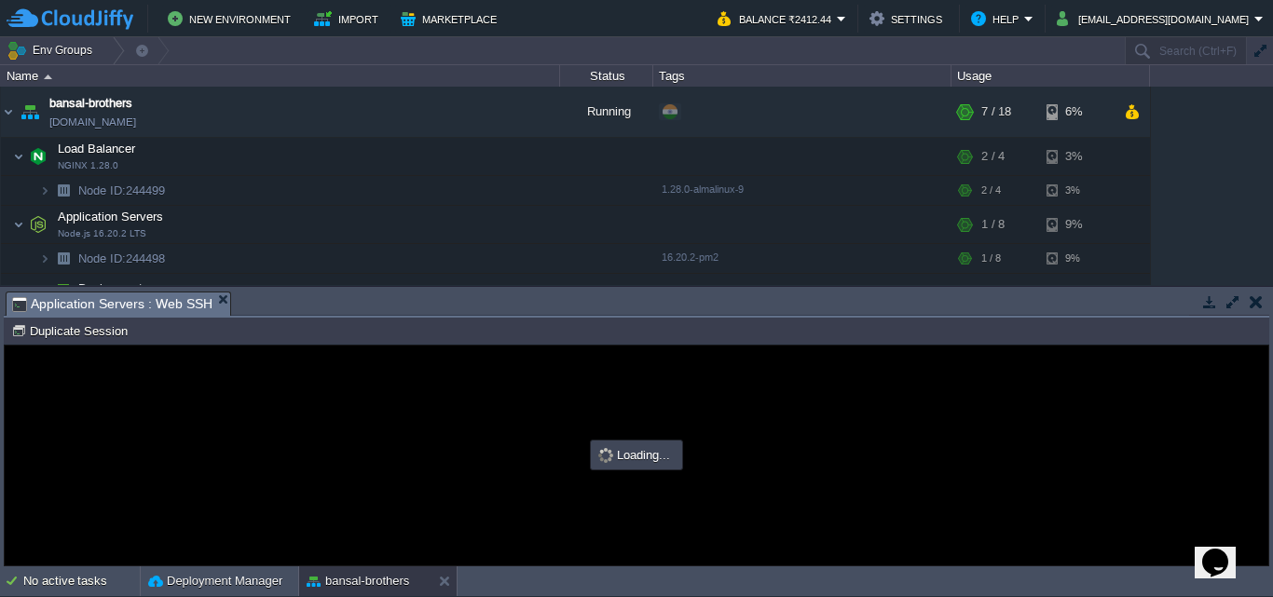
type input "#000000"
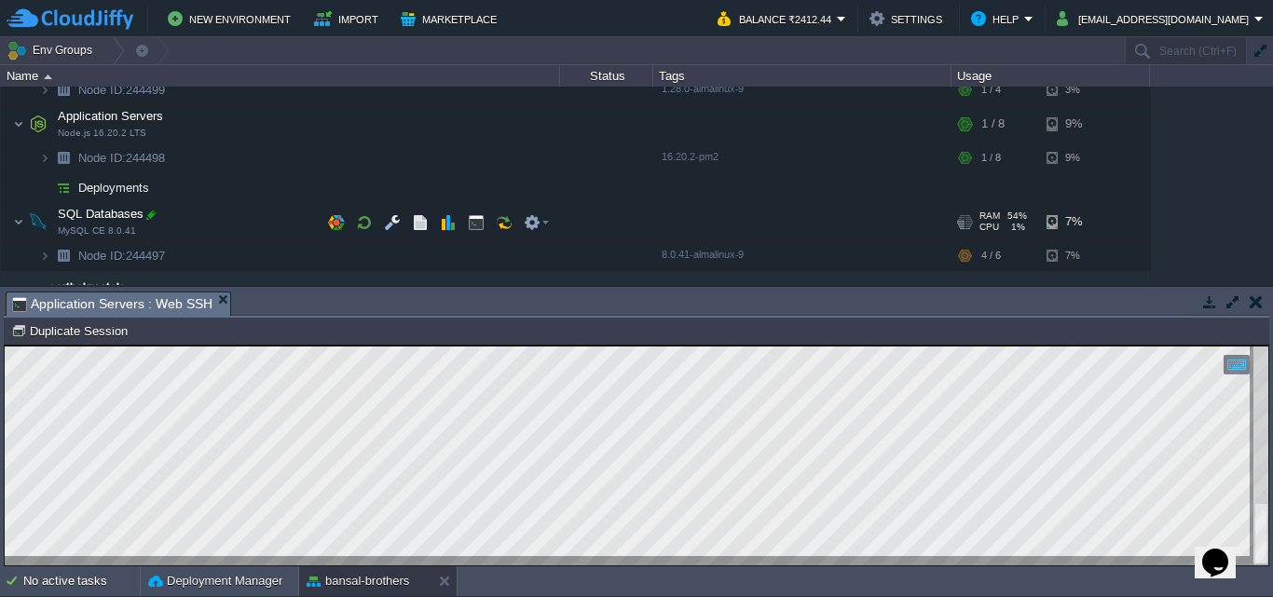
scroll to position [102, 0]
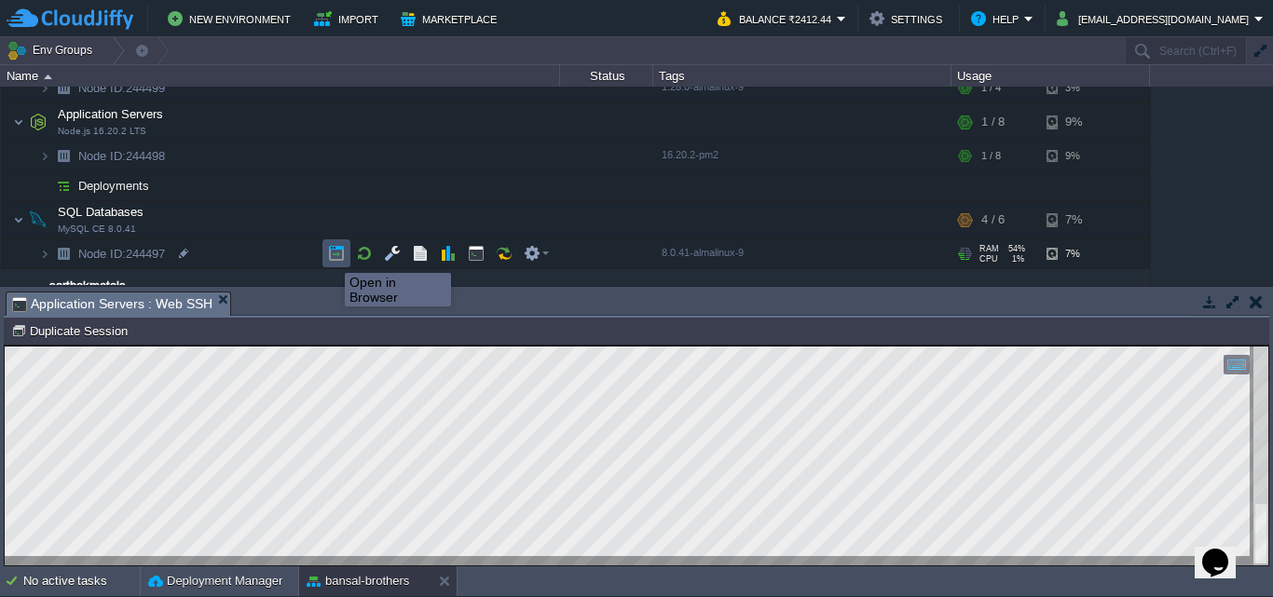
click at [331, 256] on button "button" at bounding box center [336, 253] width 17 height 17
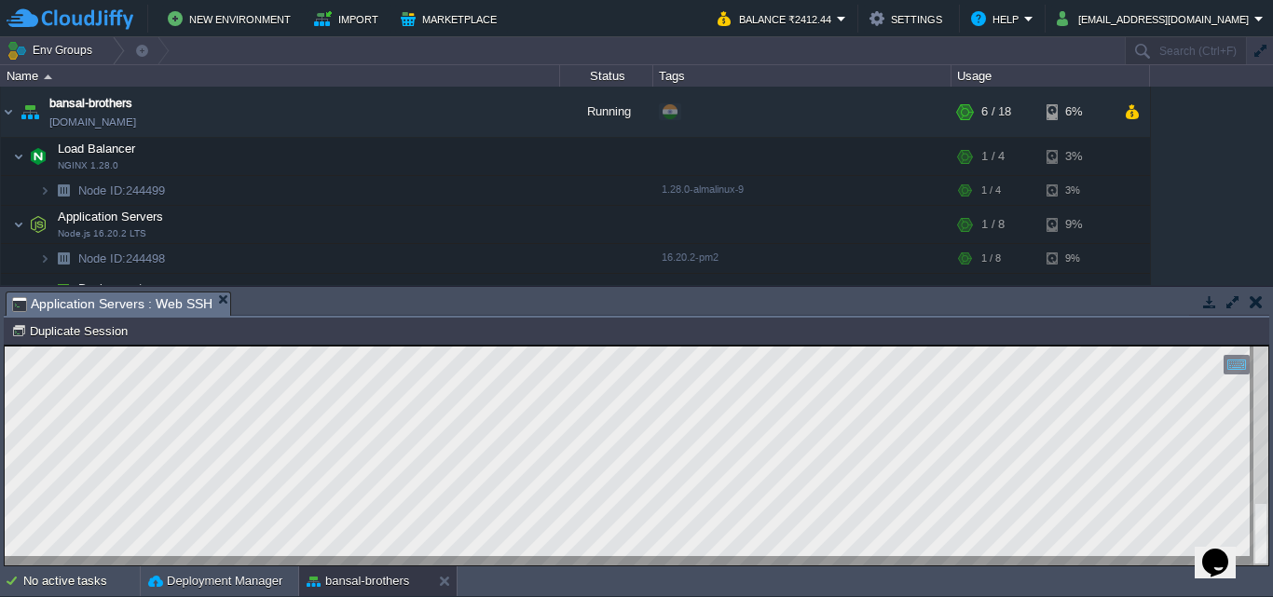
scroll to position [138, 0]
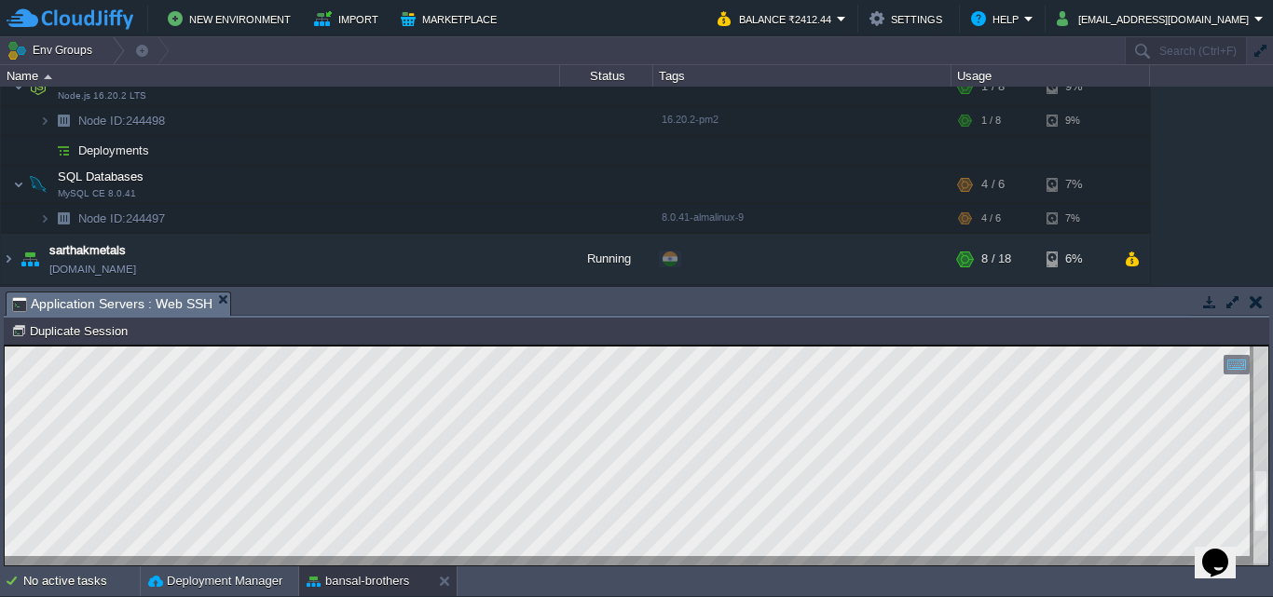
click at [1268, 346] on html "Copy: Ctrl + Shift + C Paste: Ctrl + V Settings: Ctrl + Shift + Alt 0" at bounding box center [636, 346] width 1263 height 0
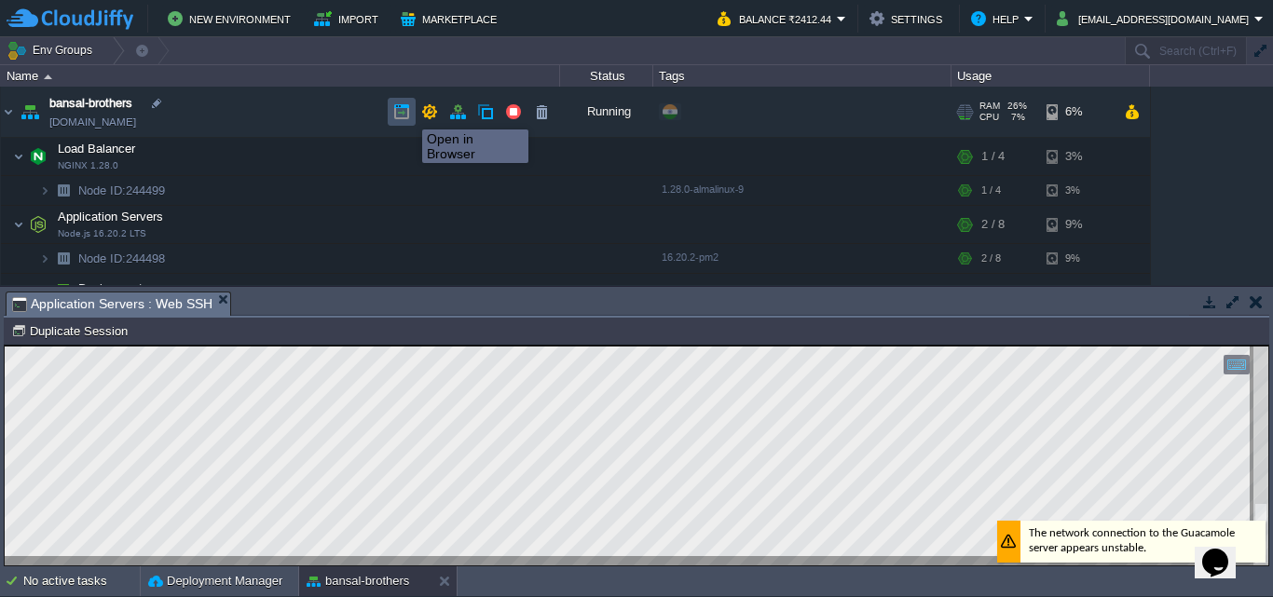
click at [408, 113] on button "button" at bounding box center [401, 111] width 17 height 17
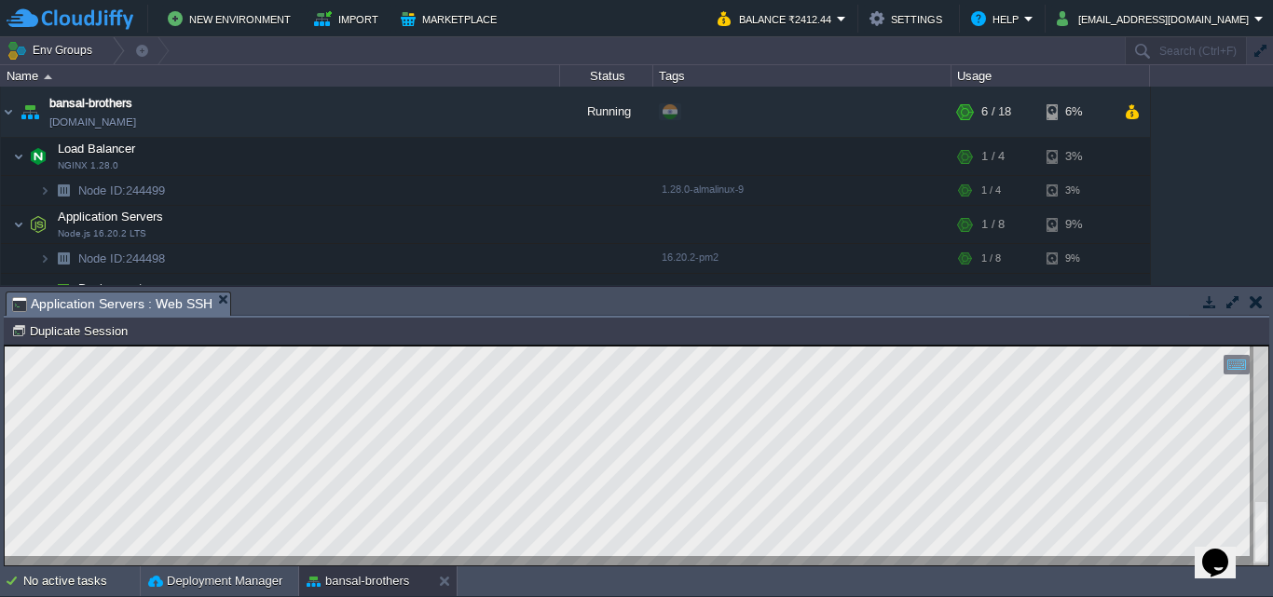
click at [1255, 463] on div at bounding box center [1260, 456] width 15 height 219
click at [1261, 382] on div at bounding box center [1260, 456] width 15 height 219
click at [1267, 346] on html "Copy: Ctrl + Shift + C Paste: Ctrl + V Settings: Ctrl + Shift + Alt 0" at bounding box center [636, 346] width 1263 height 0
click at [1246, 346] on html "Copy: Ctrl + Shift + C Paste: Ctrl + V Settings: Ctrl + Shift + Alt 0" at bounding box center [636, 346] width 1263 height 0
click at [9, 114] on img at bounding box center [8, 112] width 15 height 50
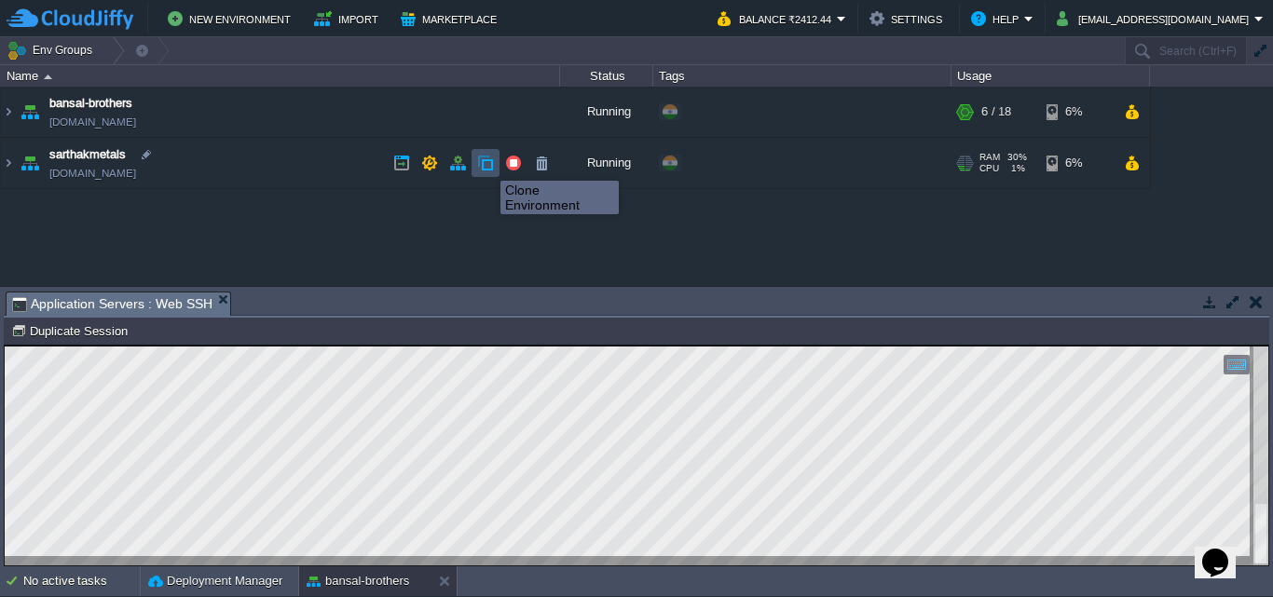
click at [486, 164] on button "button" at bounding box center [485, 163] width 17 height 17
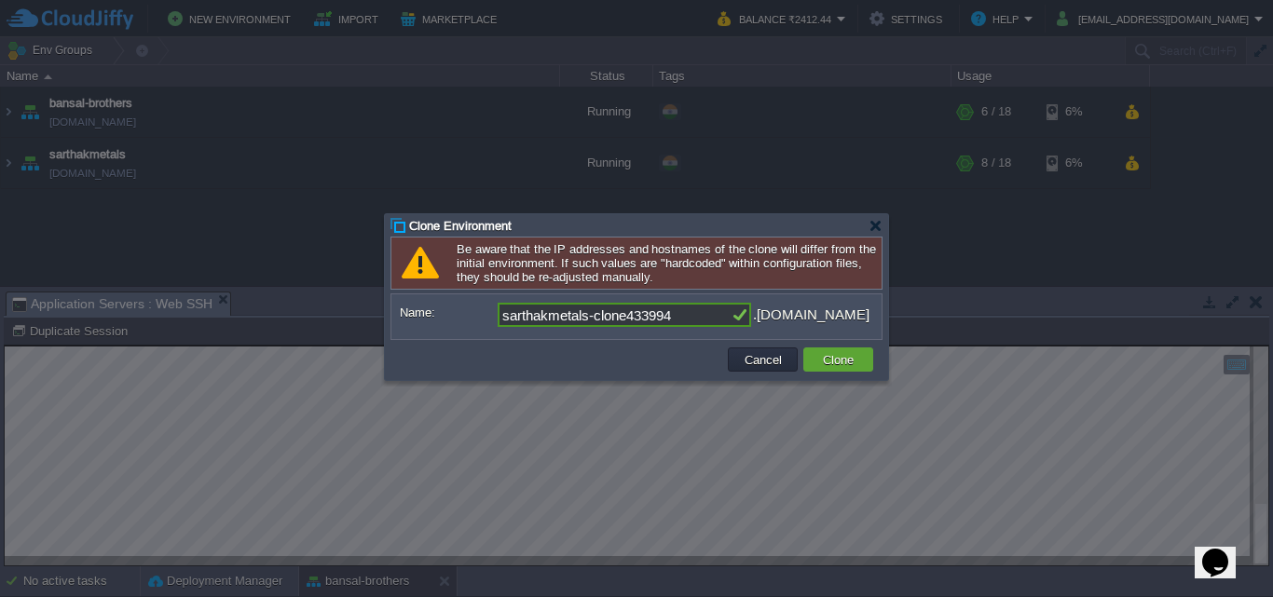
drag, startPoint x: 689, startPoint y: 315, endPoint x: 457, endPoint y: 307, distance: 233.1
click at [457, 307] on div "Name: sarthakmetals-clone433994 .[DOMAIN_NAME]" at bounding box center [636, 315] width 473 height 24
type input "bansal-brothers-[PERSON_NAME]"
click at [862, 362] on td "Clone" at bounding box center [838, 360] width 70 height 24
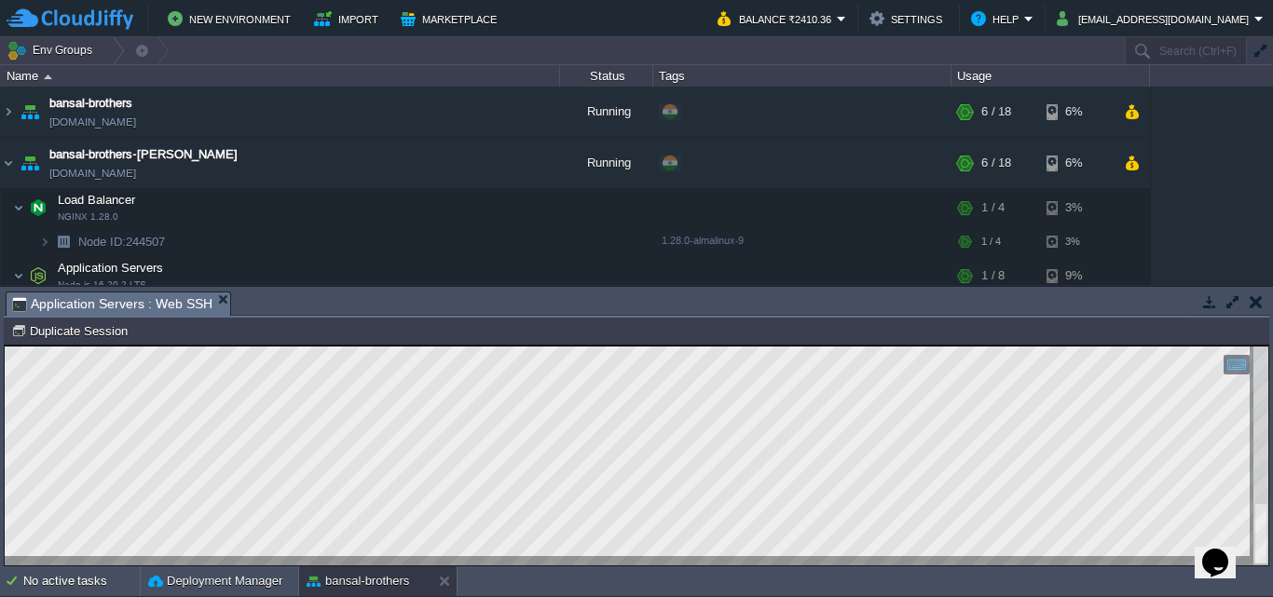
click at [5, 346] on html "Copy: Ctrl + Shift + C Paste: Ctrl + V Settings: Ctrl + Shift + Alt 0" at bounding box center [636, 346] width 1263 height 0
drag, startPoint x: 8, startPoint y: 864, endPoint x: 469, endPoint y: 558, distance: 552.5
click at [469, 558] on div at bounding box center [636, 456] width 1263 height 219
click at [8, 164] on img at bounding box center [8, 163] width 15 height 50
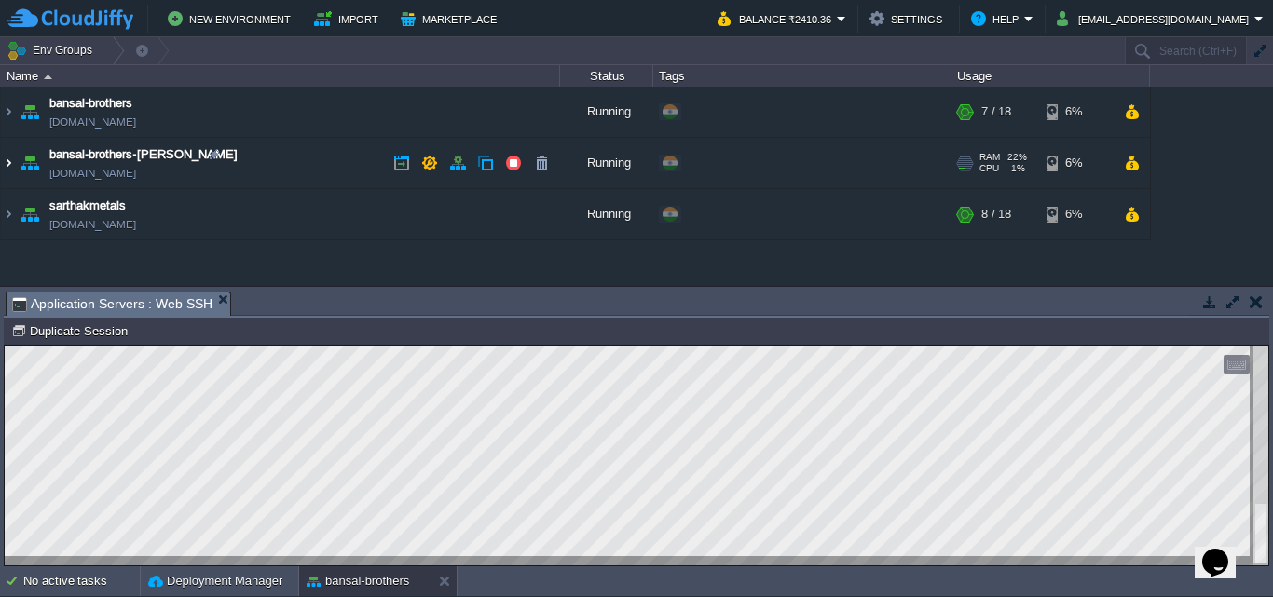
click at [8, 164] on img at bounding box center [8, 163] width 15 height 50
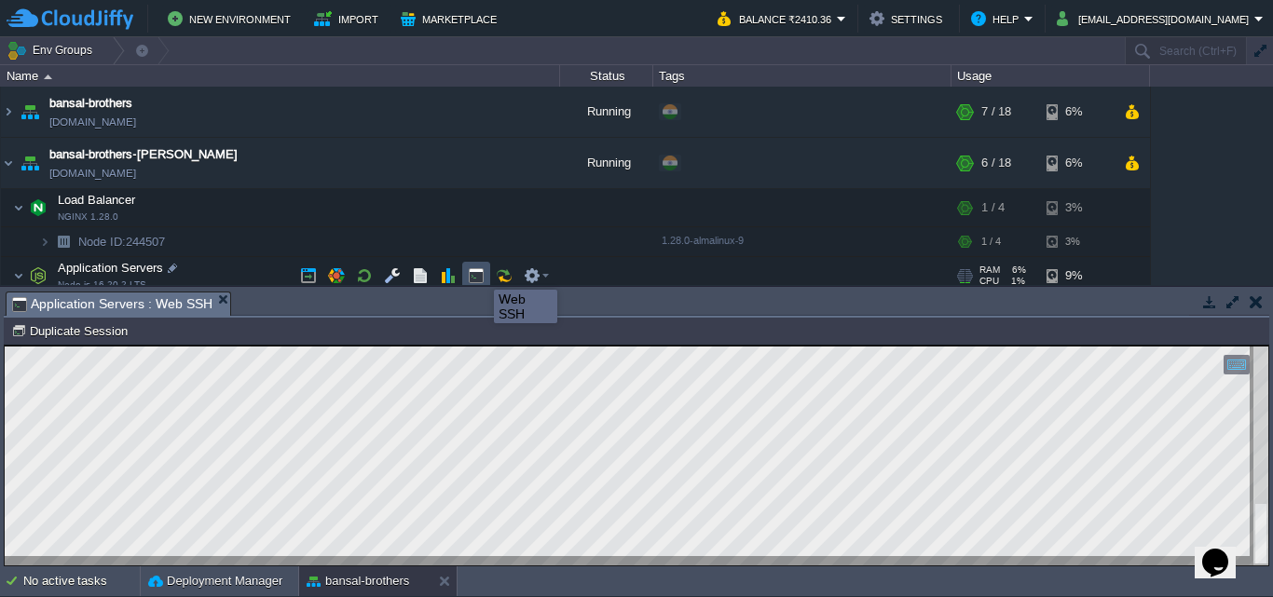
click at [480, 273] on button "button" at bounding box center [476, 275] width 17 height 17
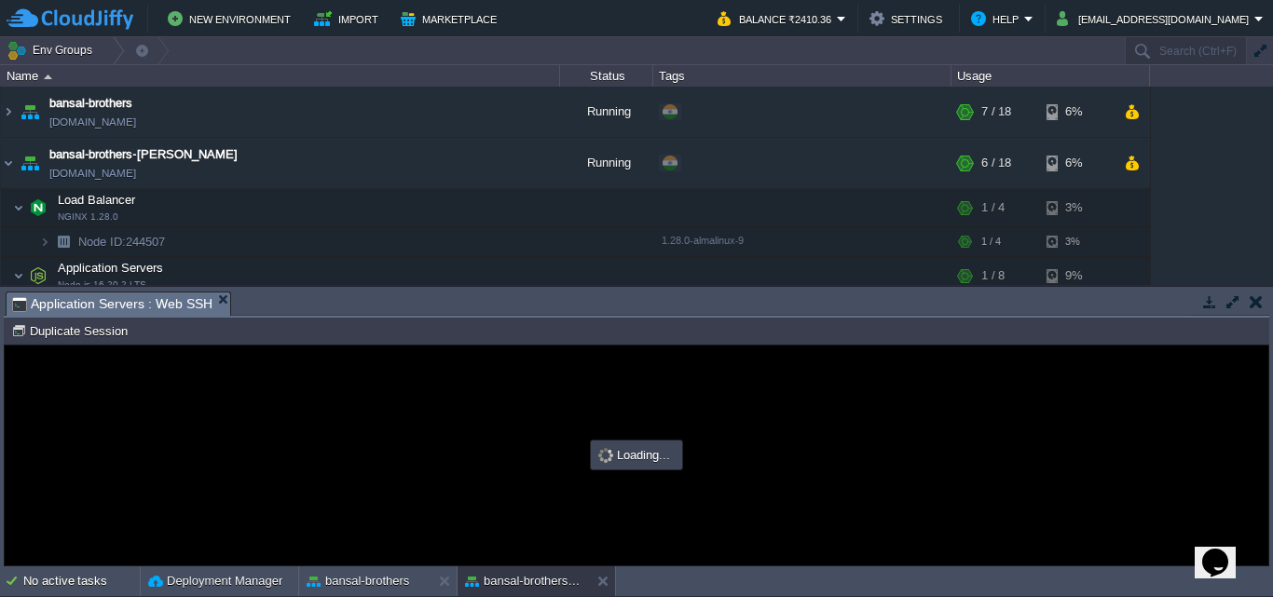
type input "#000000"
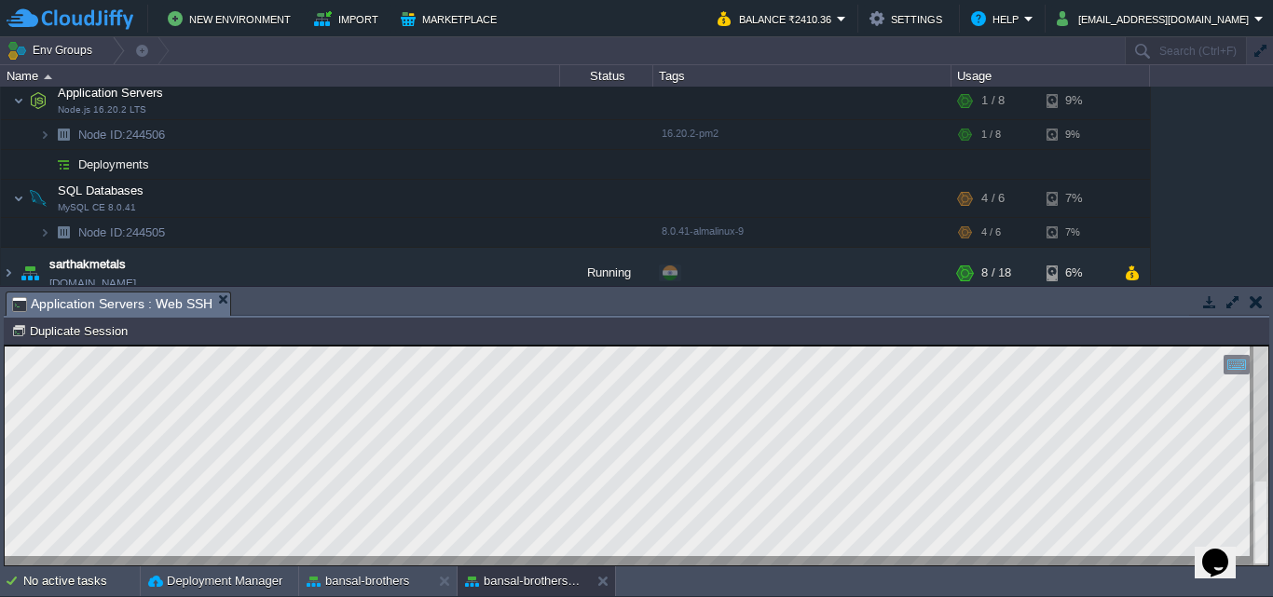
scroll to position [183, 0]
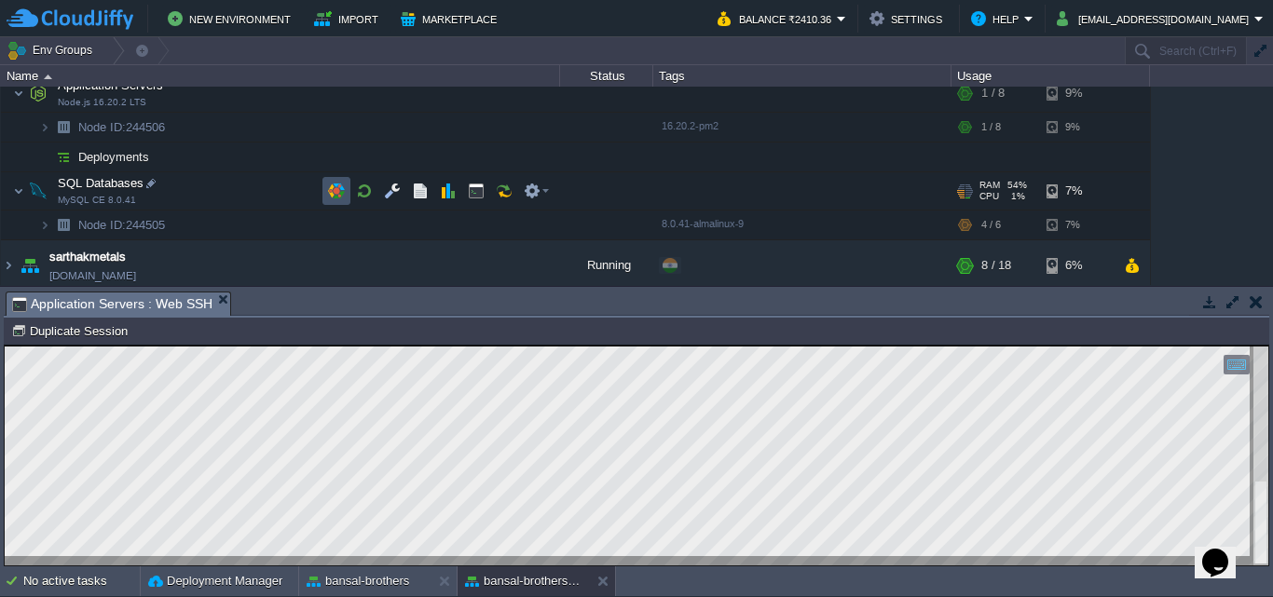
click at [335, 196] on button "button" at bounding box center [336, 191] width 17 height 17
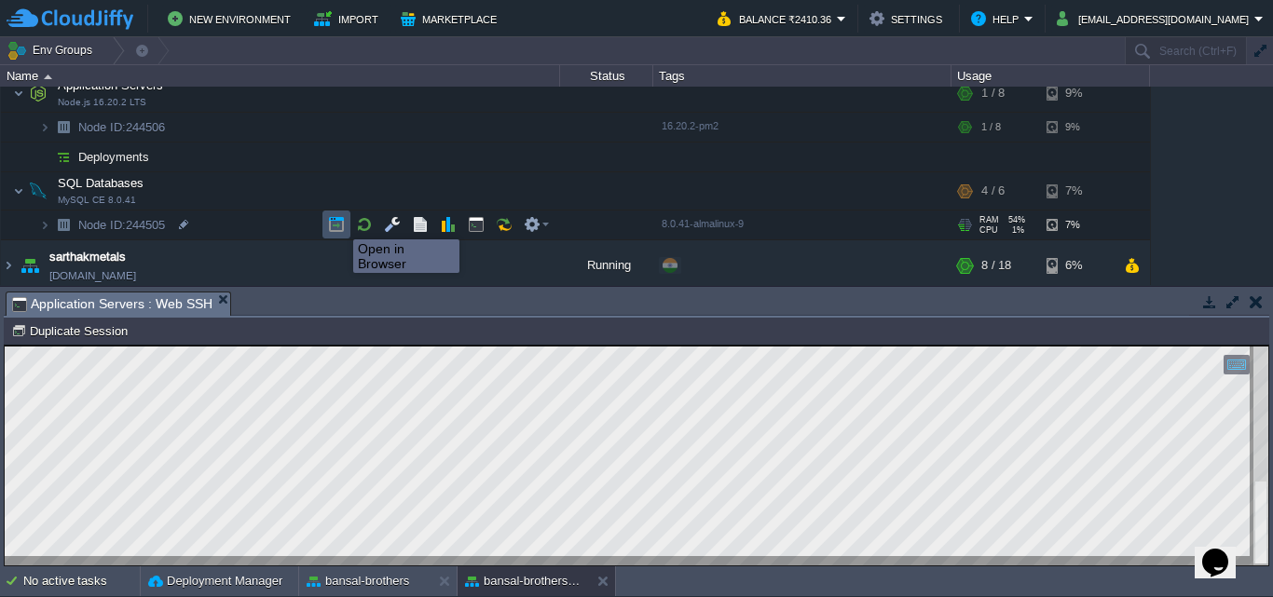
click at [339, 223] on button "button" at bounding box center [336, 224] width 17 height 17
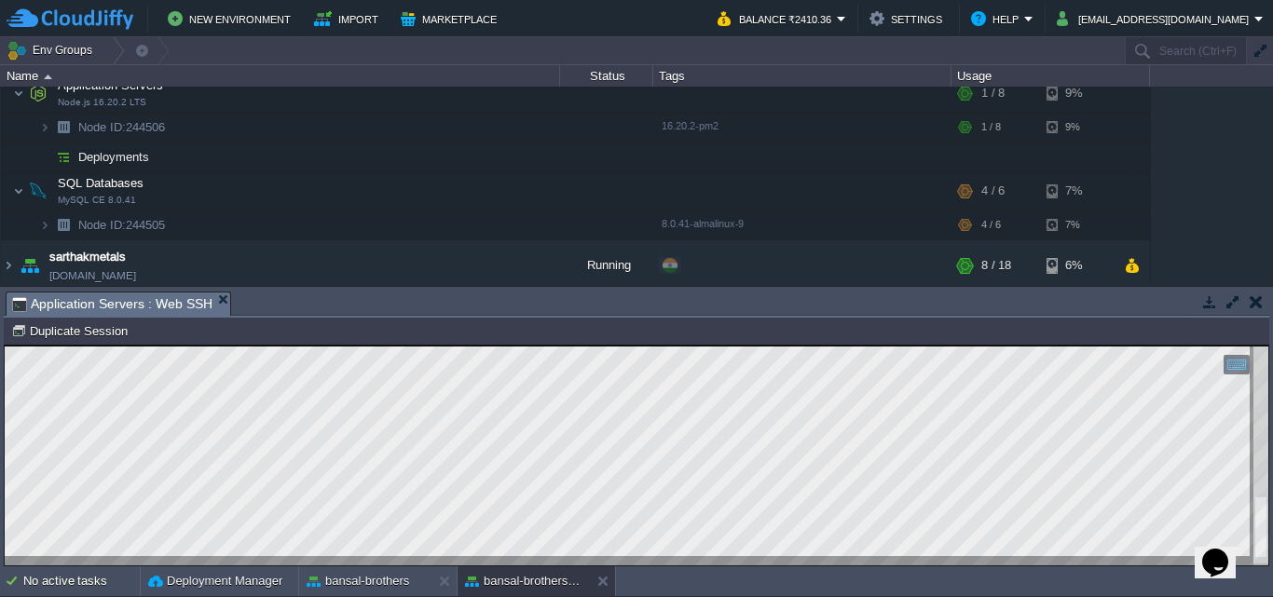
click at [1268, 346] on html "Copy: Ctrl + Shift + C Paste: Ctrl + V Settings: Ctrl + Shift + Alt 0" at bounding box center [636, 346] width 1263 height 0
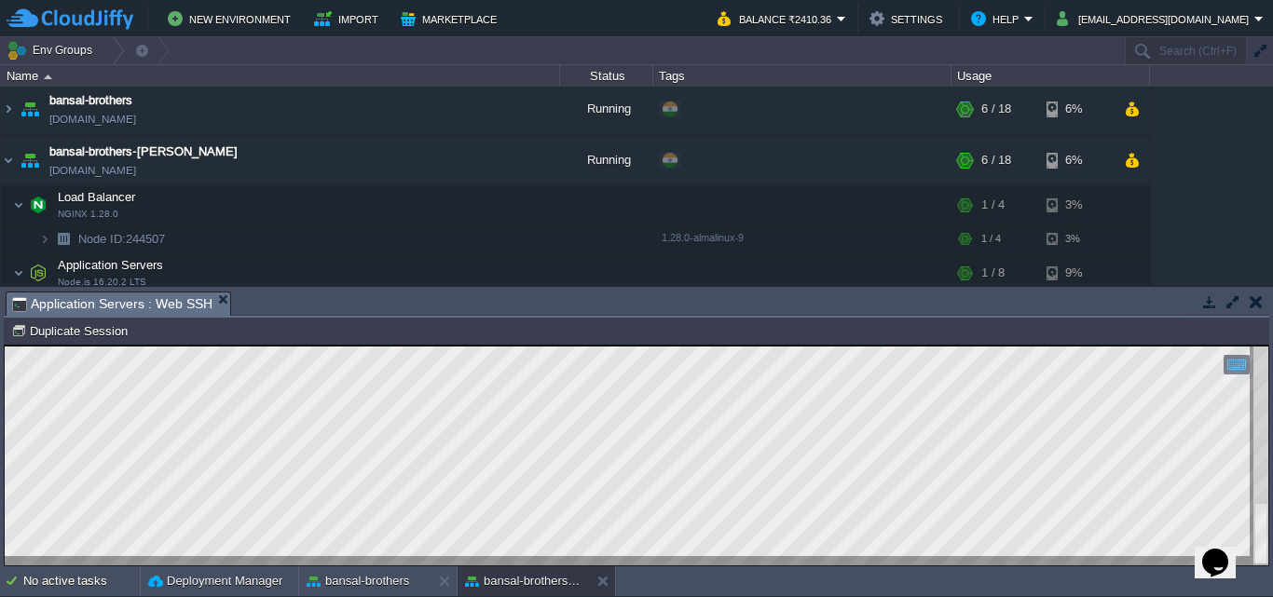
scroll to position [0, 0]
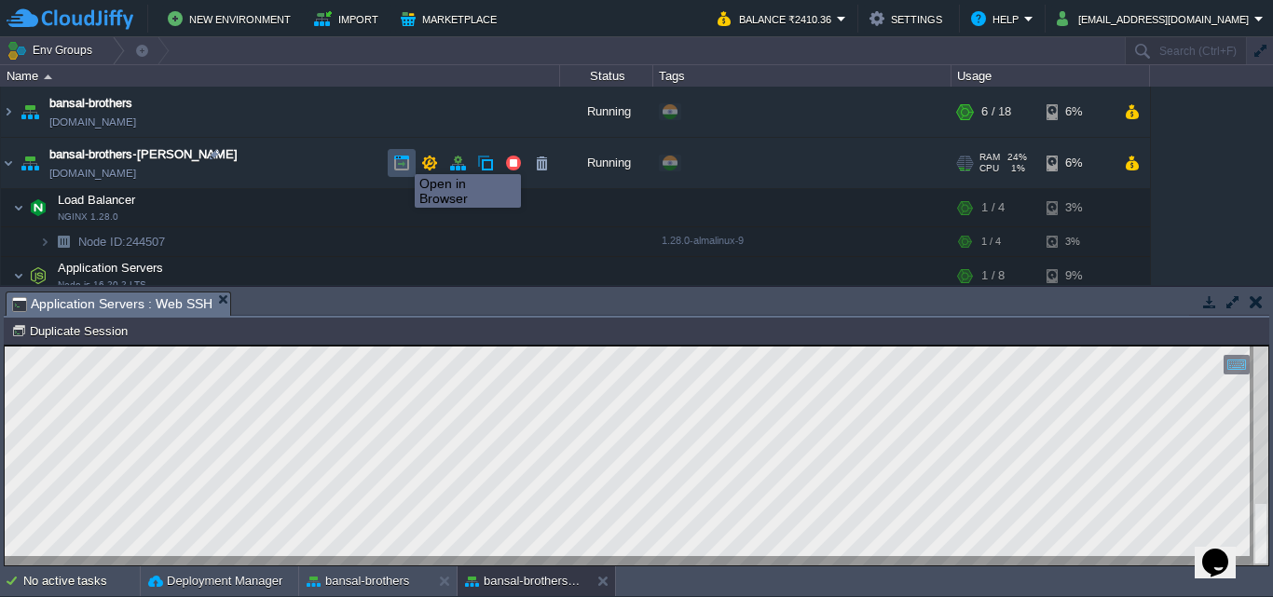
click at [401, 157] on button "button" at bounding box center [401, 163] width 17 height 17
click at [1268, 346] on html "Copy: Ctrl + Shift + C Paste: Ctrl + V Settings: Ctrl + Shift + Alt 0" at bounding box center [636, 346] width 1263 height 0
click at [1249, 346] on html "Copy: Ctrl + Shift + C Paste: Ctrl + V Settings: Ctrl + Shift + Alt 0" at bounding box center [636, 346] width 1263 height 0
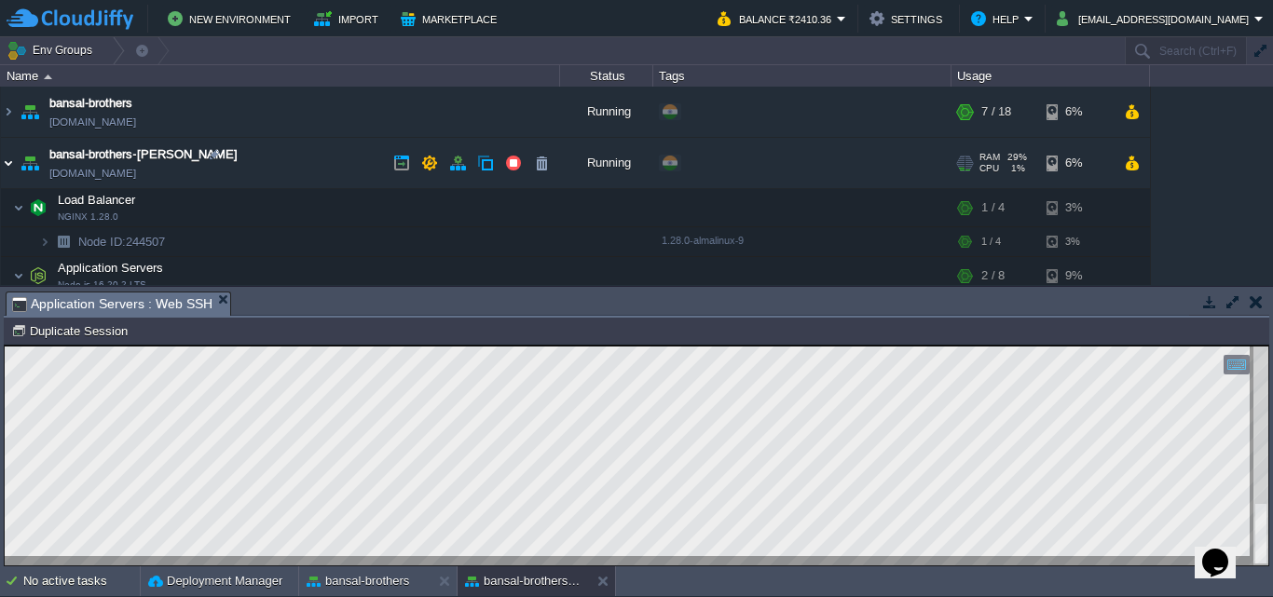
click at [7, 164] on img at bounding box center [8, 163] width 15 height 50
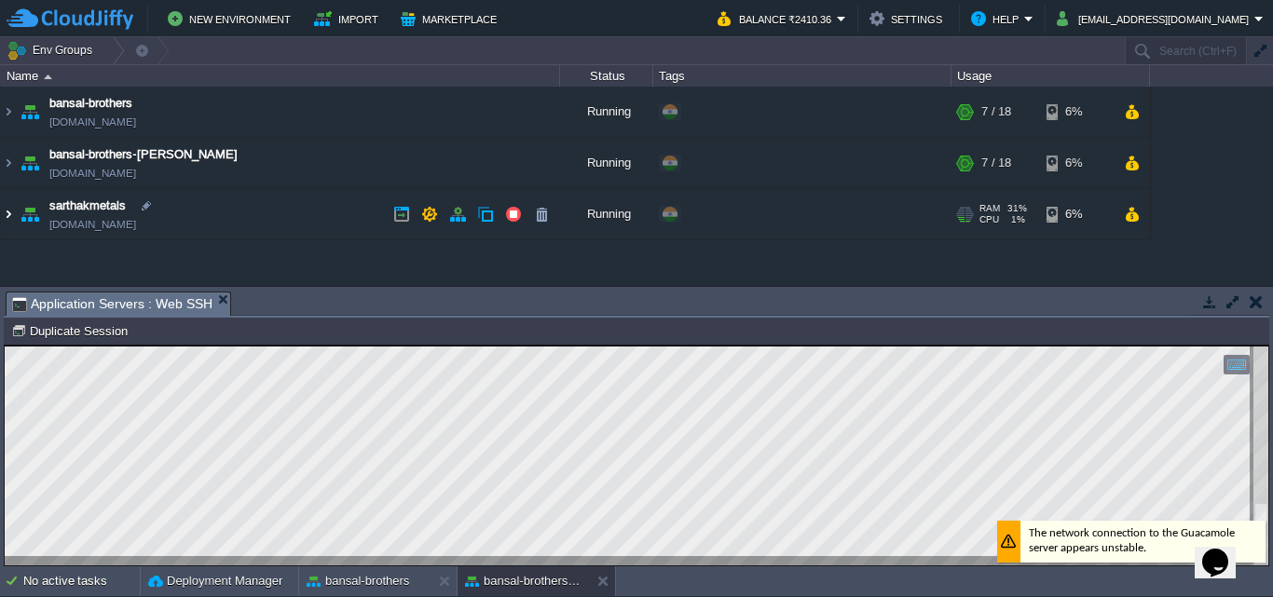
click at [9, 216] on img at bounding box center [8, 214] width 15 height 50
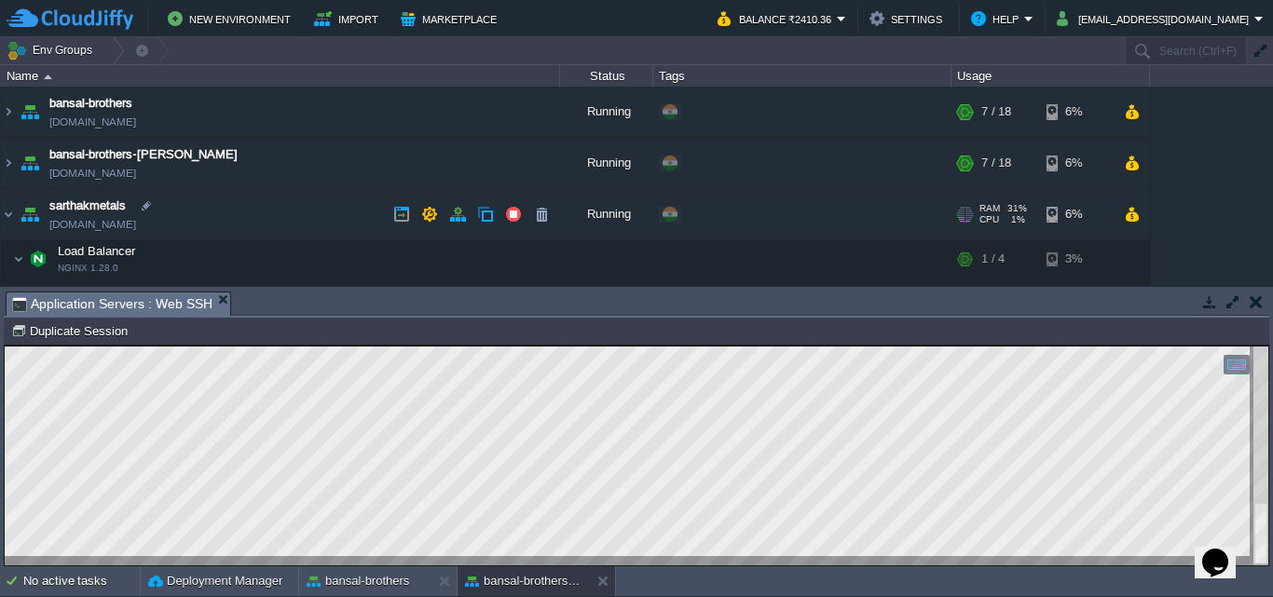
click at [260, 227] on td "sarthakmetals [DOMAIN_NAME]" at bounding box center [280, 214] width 559 height 51
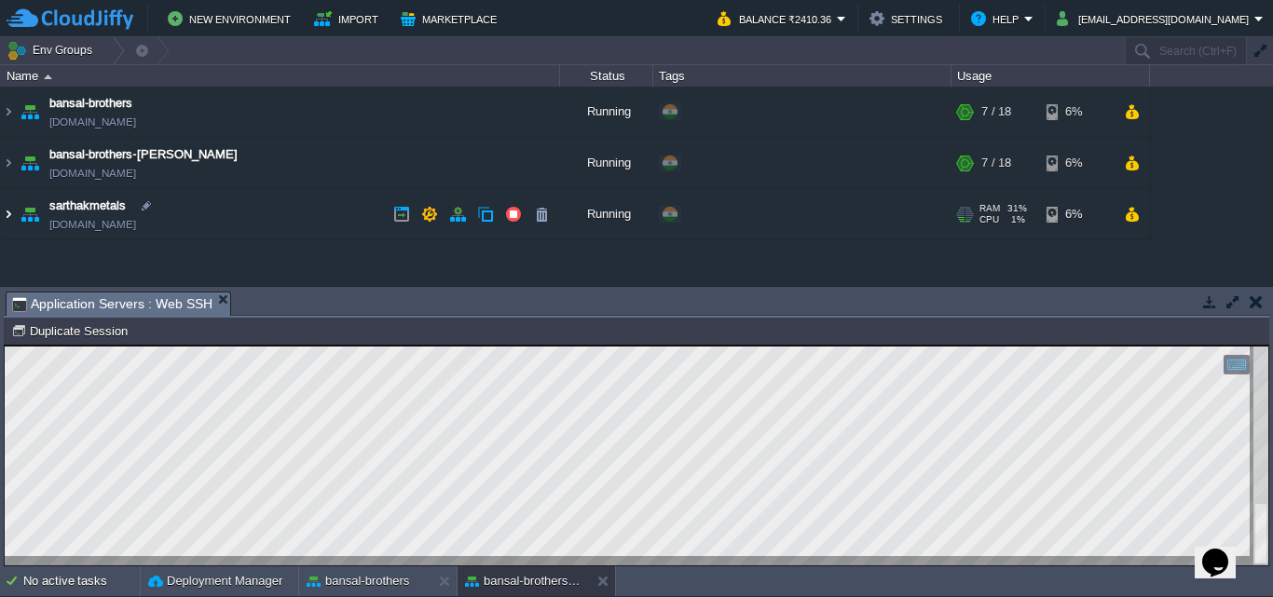
click at [6, 215] on img at bounding box center [8, 214] width 15 height 50
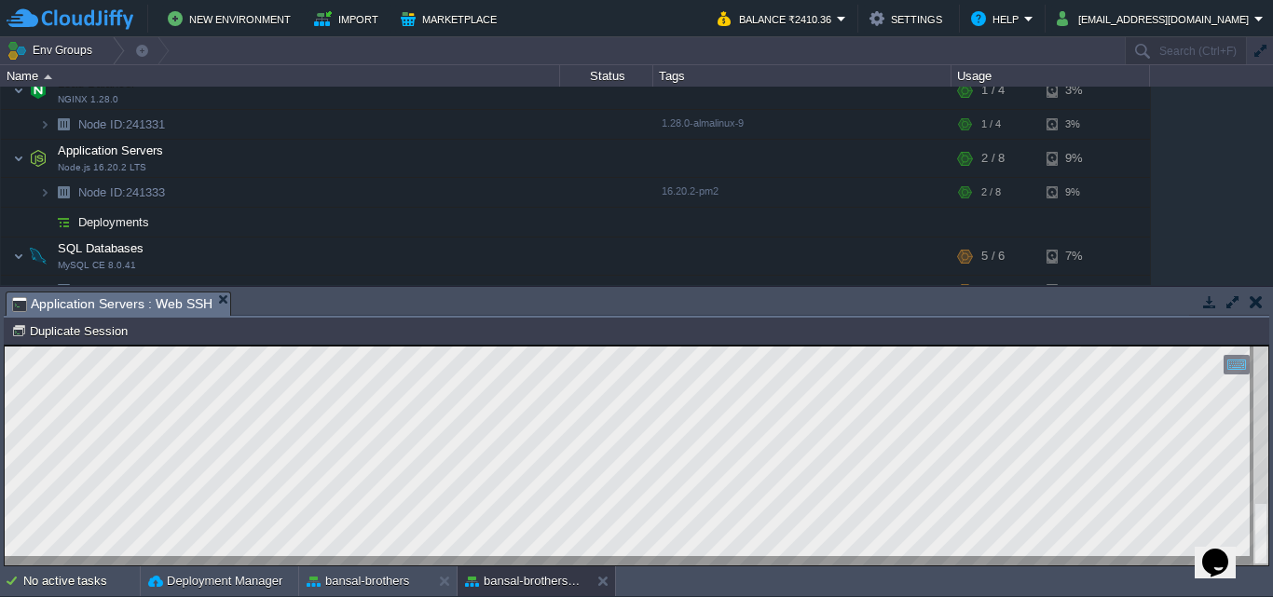
scroll to position [189, 0]
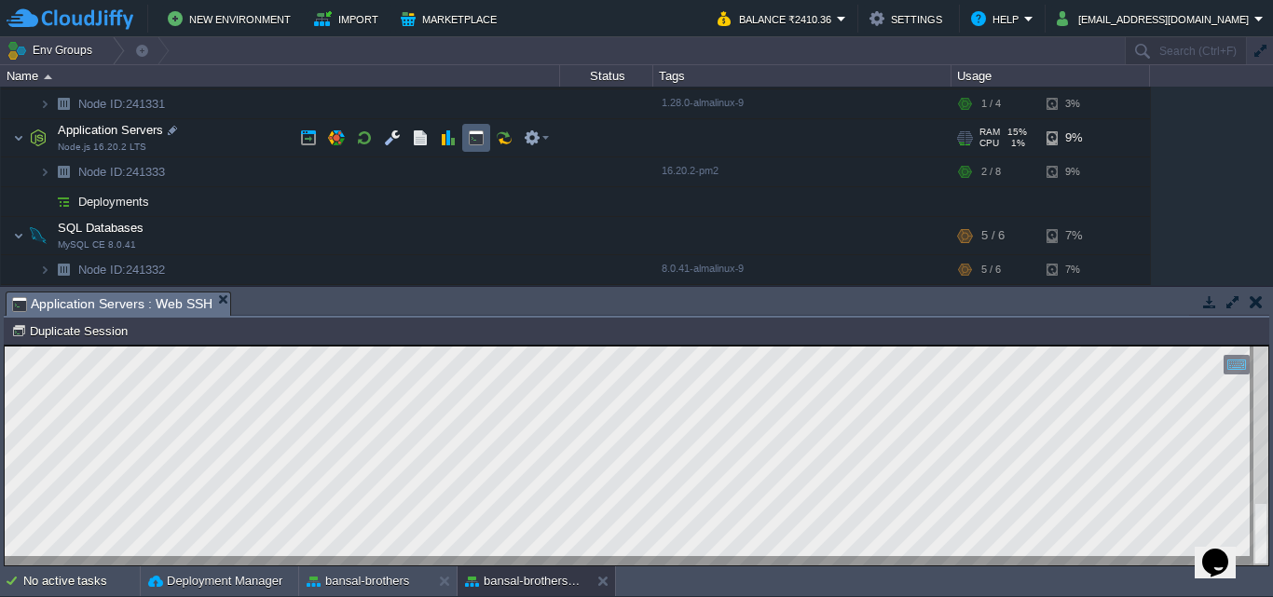
click at [475, 129] on td at bounding box center [476, 138] width 28 height 28
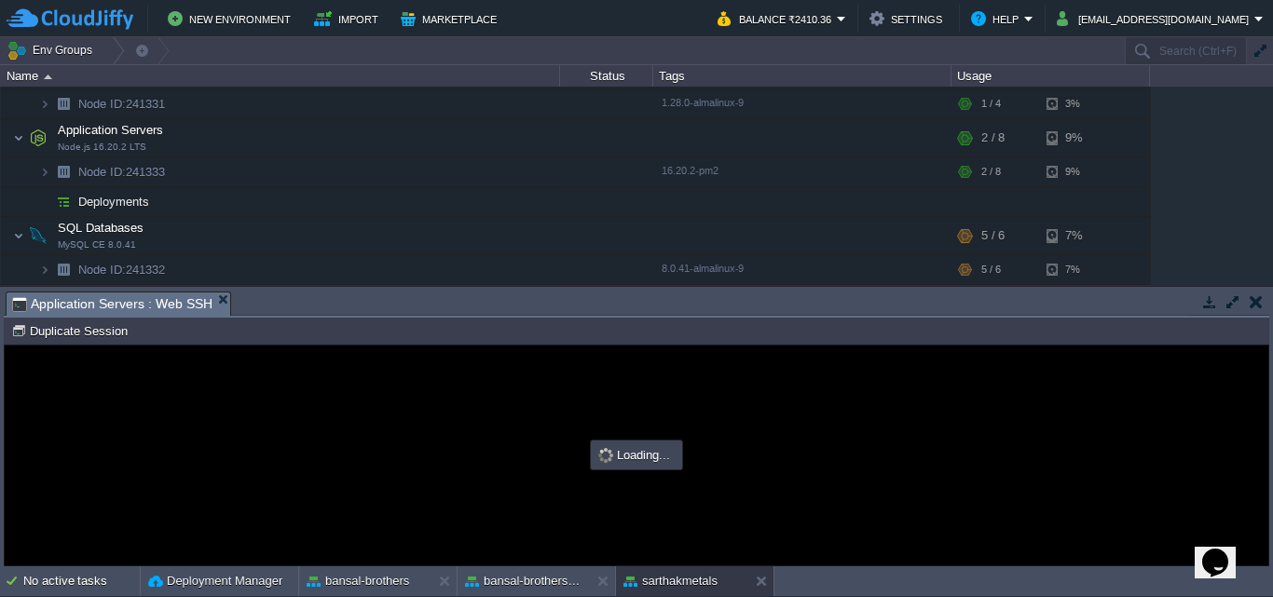
scroll to position [0, 0]
type input "#000000"
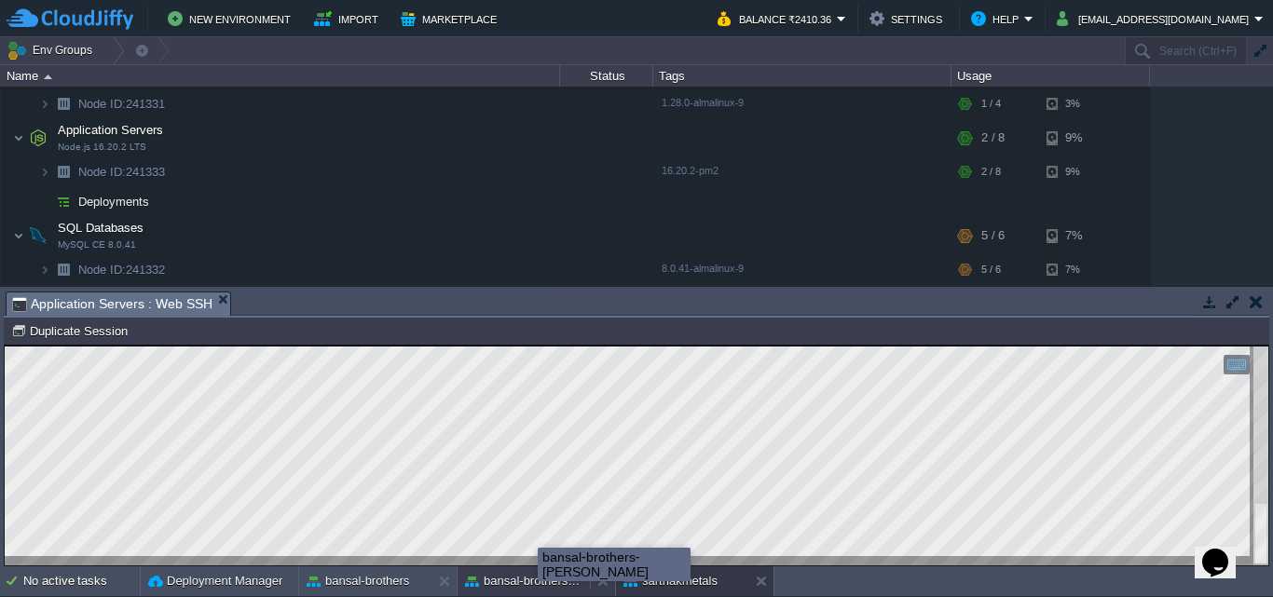
click at [538, 583] on button "bansal-brothers-[PERSON_NAME]" at bounding box center [523, 581] width 117 height 19
click at [694, 575] on button "sarthakmetals" at bounding box center [670, 581] width 94 height 19
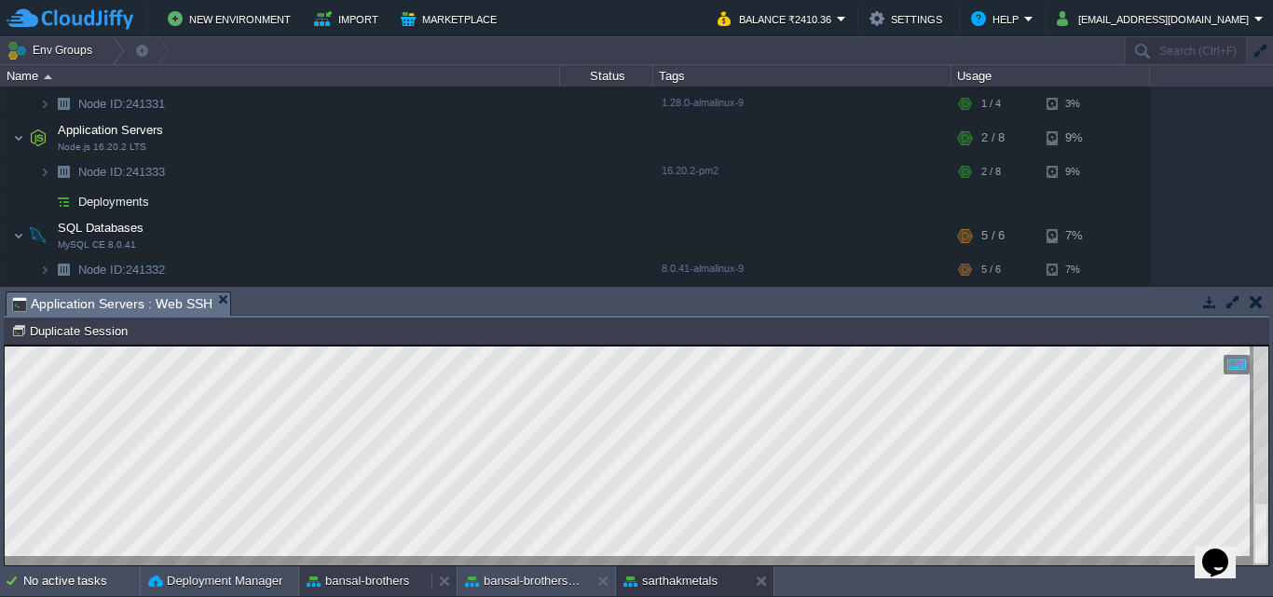
click at [368, 580] on button "bansal-brothers" at bounding box center [358, 581] width 102 height 19
click at [662, 573] on button "sarthakmetals" at bounding box center [670, 581] width 94 height 19
click at [504, 591] on div "bansal-brothers-[PERSON_NAME]" at bounding box center [523, 582] width 132 height 30
click at [649, 583] on button "sarthakmetals" at bounding box center [670, 581] width 94 height 19
